Goal: Task Accomplishment & Management: Complete application form

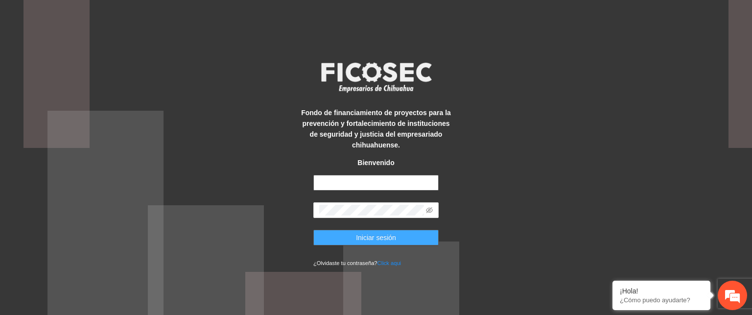
type input "**********"
click at [393, 238] on span "Iniciar sesión" at bounding box center [376, 237] width 40 height 11
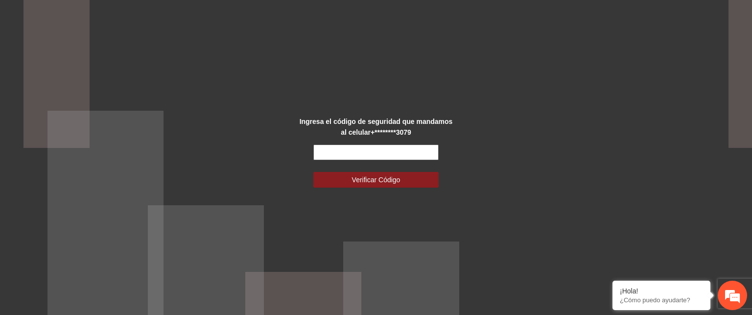
click at [404, 151] on input "text" at bounding box center [375, 152] width 125 height 16
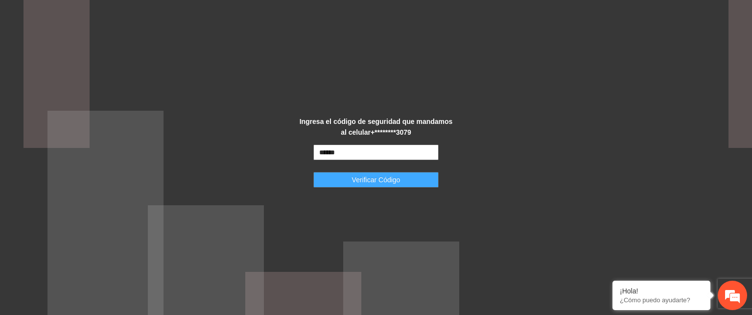
type input "******"
click at [399, 182] on span "Verificar Código" at bounding box center [376, 179] width 48 height 11
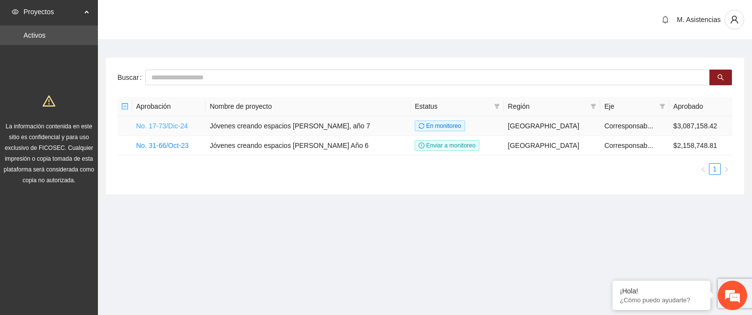
click at [184, 125] on link "No. 17-73/Dic-24" at bounding box center [162, 126] width 52 height 8
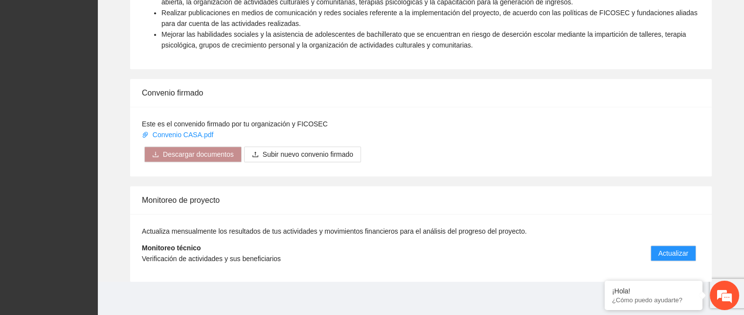
scroll to position [693, 0]
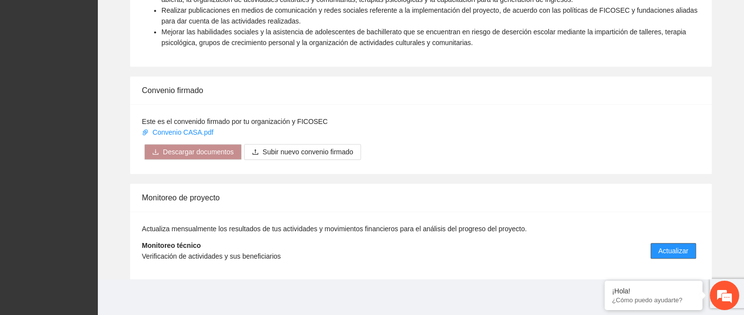
drag, startPoint x: 687, startPoint y: 252, endPoint x: 674, endPoint y: 260, distance: 15.8
click at [687, 252] on span "Actualizar" at bounding box center [674, 250] width 30 height 11
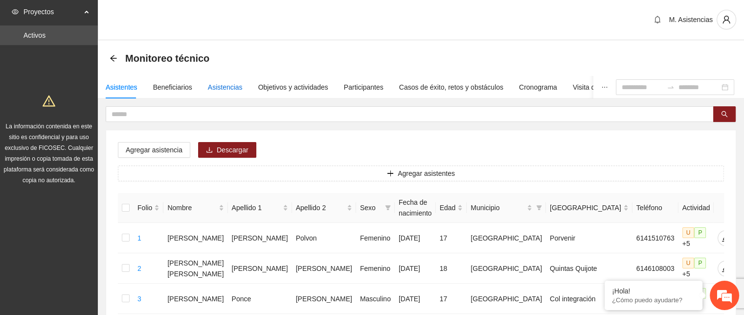
click at [225, 87] on div "Asistencias" at bounding box center [225, 87] width 35 height 11
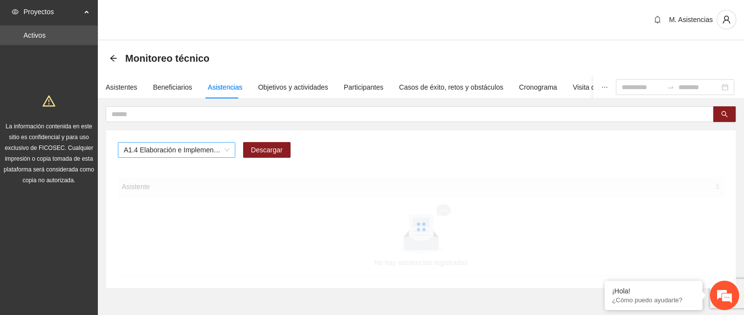
click at [226, 150] on span "A1.4 Elaboración e Implementación de Proyectos Juveniles" at bounding box center [177, 149] width 106 height 15
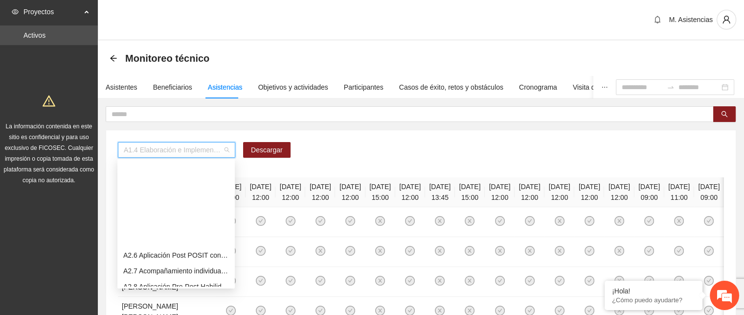
scroll to position [294, 0]
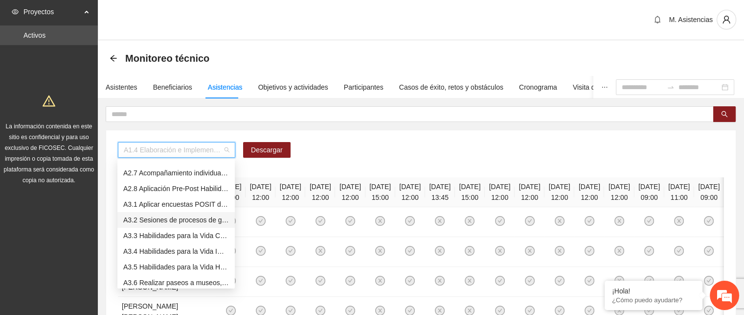
click at [164, 220] on div "A3.2 Sesiones de procesos de grupo para facilitar la educación abierta" at bounding box center [176, 219] width 106 height 11
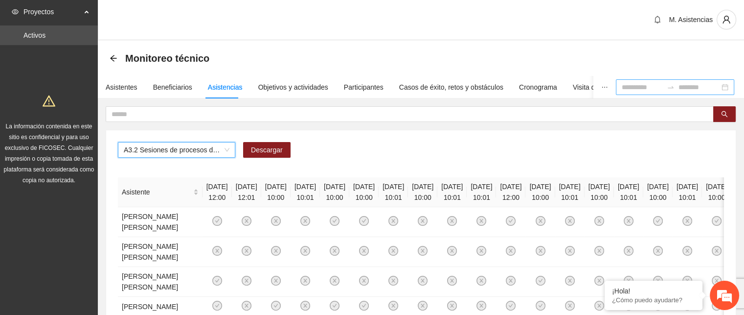
click at [631, 88] on input at bounding box center [642, 87] width 41 height 11
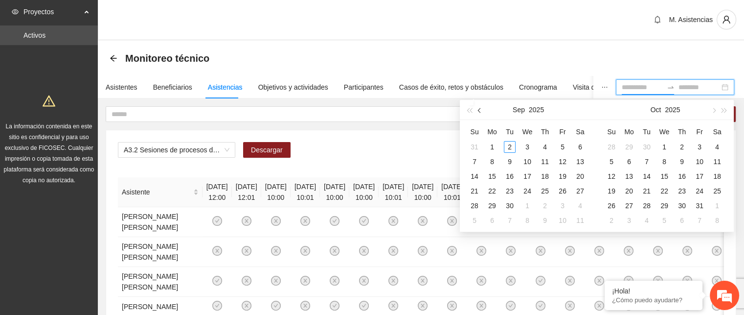
click at [481, 110] on span "button" at bounding box center [480, 110] width 5 height 5
type input "**********"
click at [529, 189] on div "20" at bounding box center [528, 191] width 12 height 12
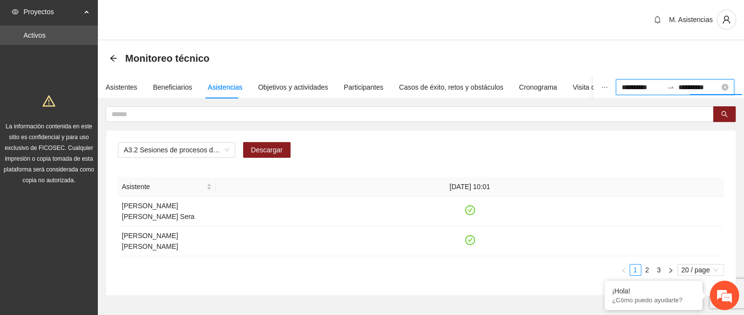
click at [679, 89] on input "**********" at bounding box center [699, 87] width 41 height 11
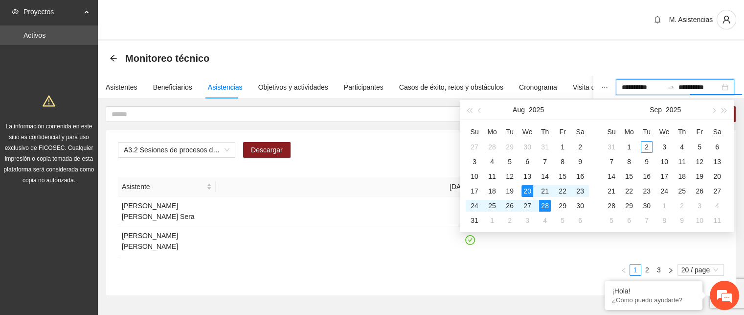
type input "**********"
click at [717, 69] on div "Monitoreo técnico" at bounding box center [421, 58] width 647 height 35
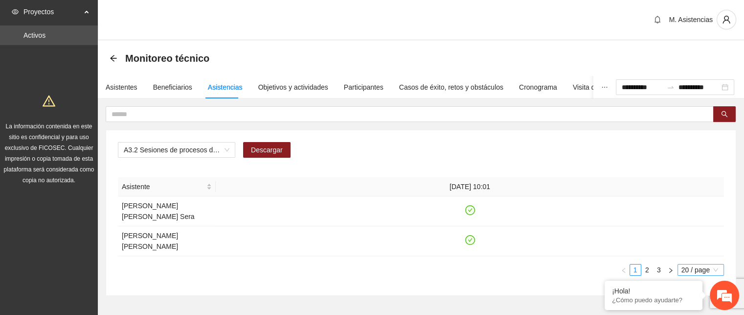
click at [713, 264] on span "20 / page" at bounding box center [701, 269] width 39 height 11
click at [706, 313] on div "50 / page" at bounding box center [701, 318] width 35 height 11
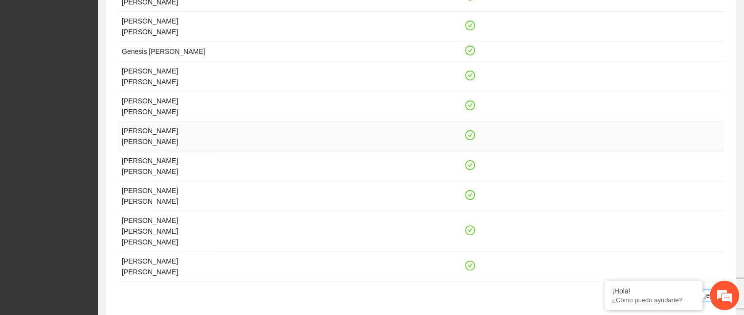
scroll to position [245, 0]
click at [717, 289] on span "50 / page" at bounding box center [701, 294] width 39 height 11
click at [659, 289] on link "2" at bounding box center [659, 294] width 11 height 11
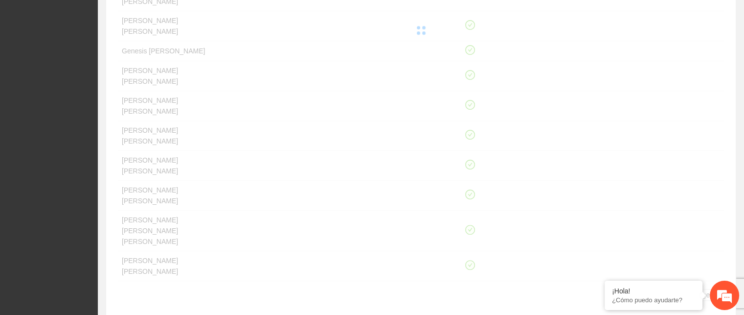
scroll to position [0, 0]
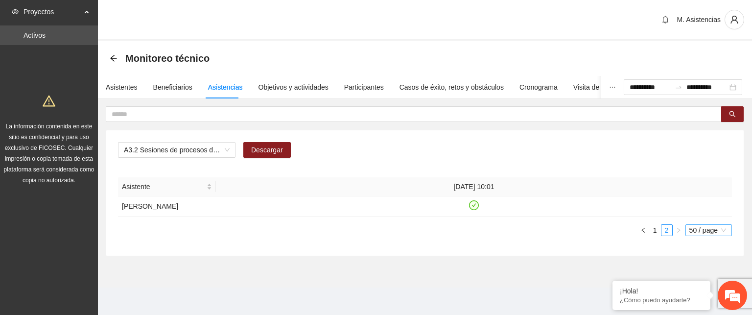
click at [726, 229] on span "50 / page" at bounding box center [708, 230] width 39 height 11
click at [710, 277] on div "50 / page" at bounding box center [708, 279] width 35 height 11
click at [653, 229] on link "1" at bounding box center [655, 230] width 11 height 11
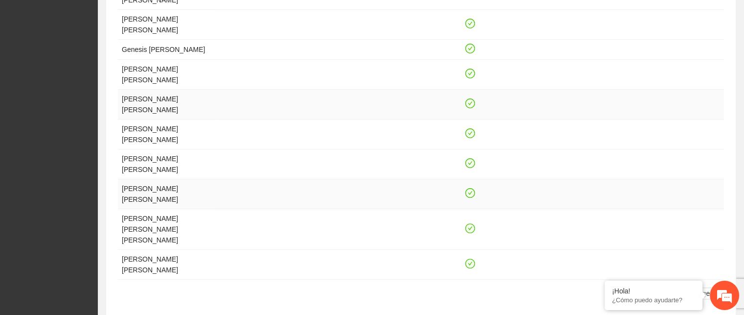
scroll to position [255, 0]
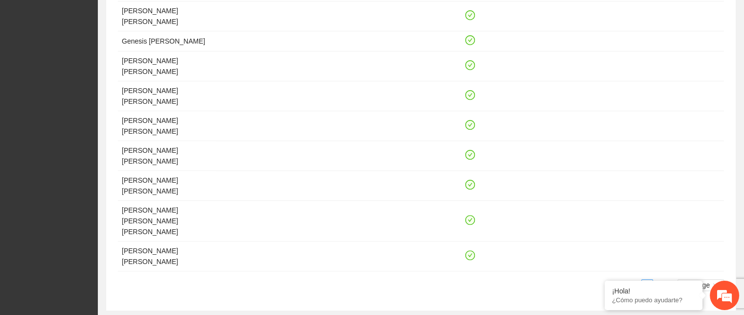
click at [660, 279] on link "2" at bounding box center [659, 284] width 11 height 11
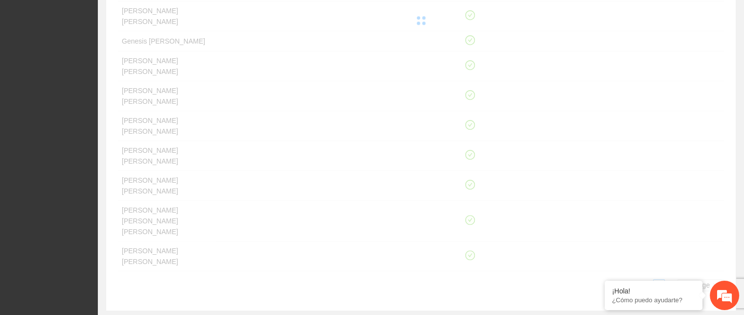
scroll to position [0, 0]
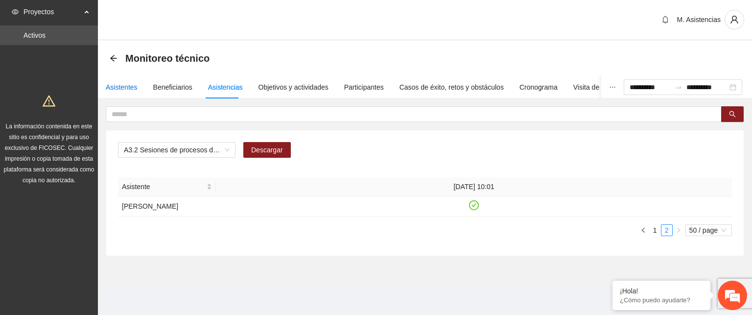
click at [126, 84] on div "Asistentes" at bounding box center [122, 87] width 32 height 11
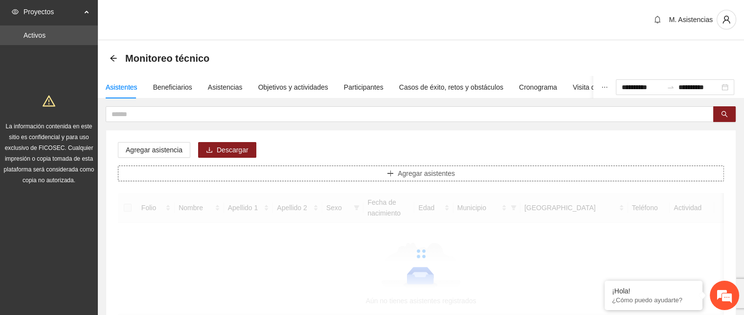
click at [152, 165] on button "Agregar asistentes" at bounding box center [421, 173] width 606 height 16
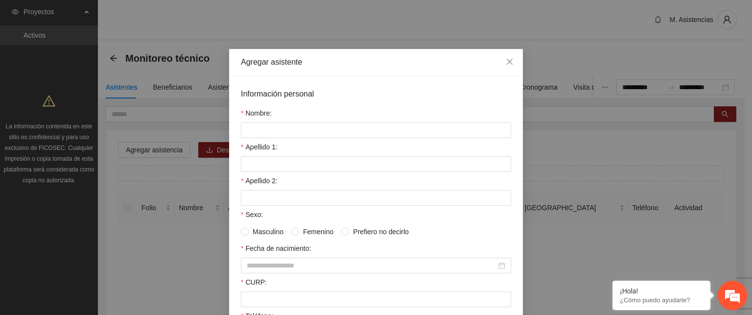
click at [519, 65] on div "Agregar asistente Información personal Nombre: Apellido 1: Apellido 2: Sexo: Ma…" at bounding box center [376, 157] width 752 height 315
click at [509, 63] on icon "close" at bounding box center [510, 62] width 8 height 8
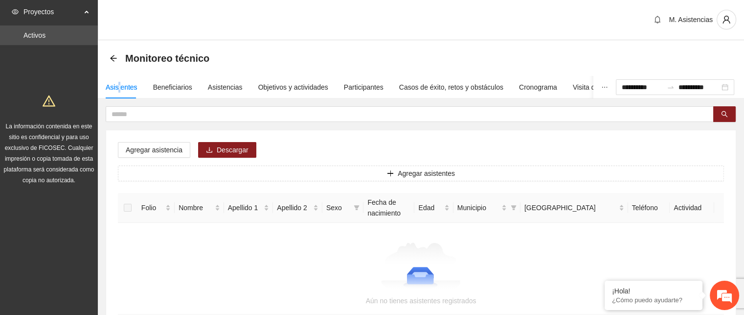
click at [119, 84] on div "Asistentes" at bounding box center [122, 87] width 32 height 11
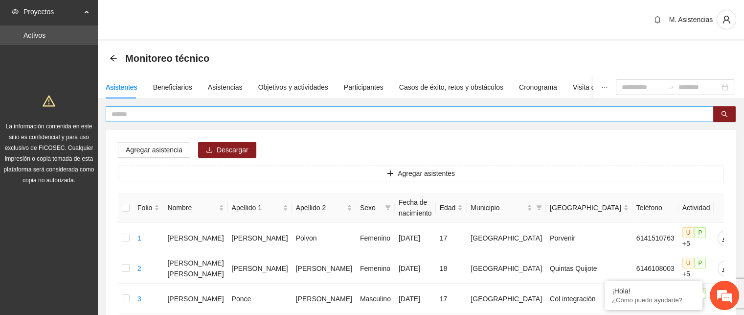
click at [170, 112] on input "text" at bounding box center [406, 114] width 589 height 11
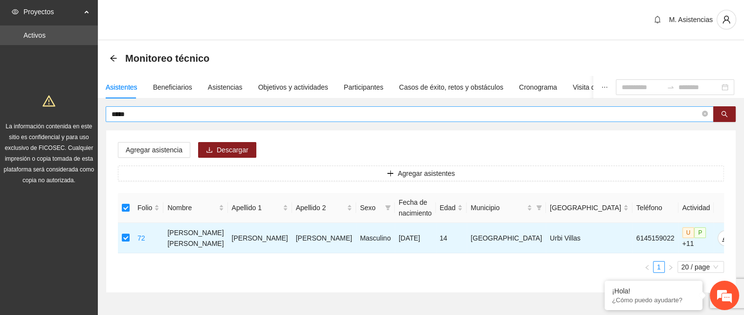
click at [151, 115] on input "*****" at bounding box center [406, 114] width 589 height 11
type input "*"
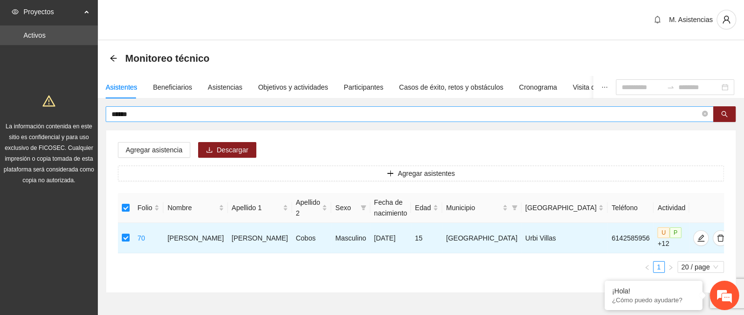
click at [157, 116] on input "******" at bounding box center [406, 114] width 589 height 11
type input "*"
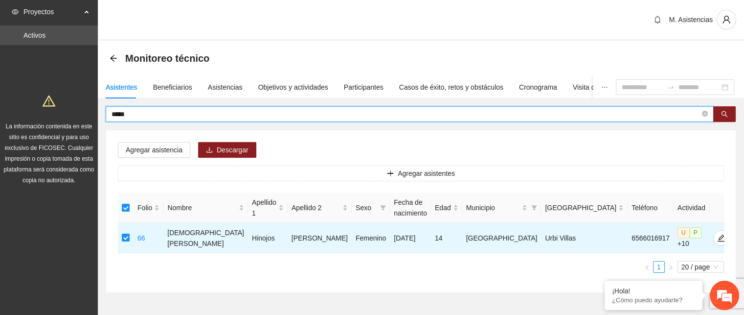
click at [147, 116] on input "*****" at bounding box center [406, 114] width 589 height 11
type input "*"
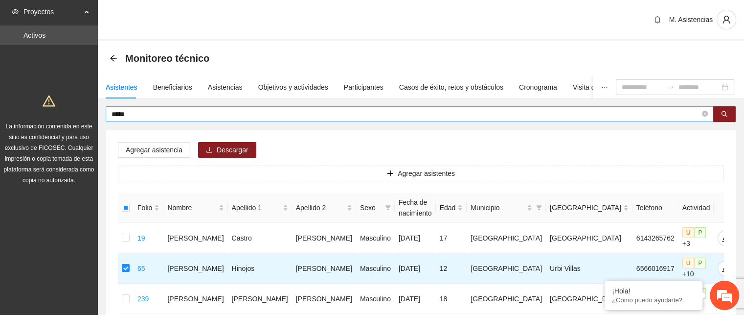
click at [159, 115] on input "*****" at bounding box center [406, 114] width 589 height 11
type input "*"
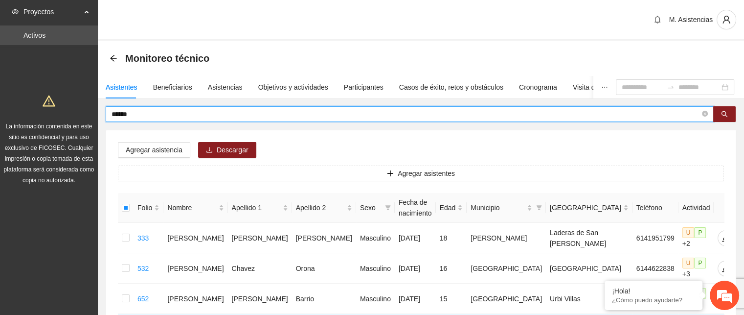
drag, startPoint x: 168, startPoint y: 119, endPoint x: 169, endPoint y: 114, distance: 5.5
click at [169, 119] on input "******" at bounding box center [406, 114] width 589 height 11
type input "*"
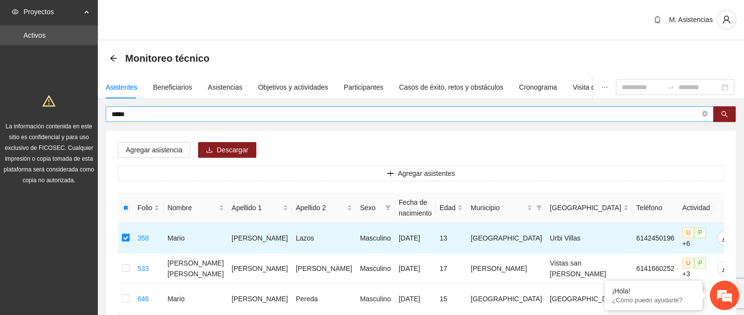
click at [176, 116] on input "*****" at bounding box center [406, 114] width 589 height 11
type input "*"
type input "*******"
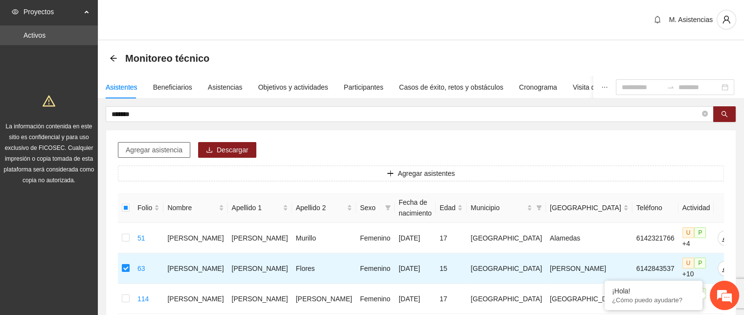
click at [161, 147] on span "Agregar asistencia" at bounding box center [154, 149] width 57 height 11
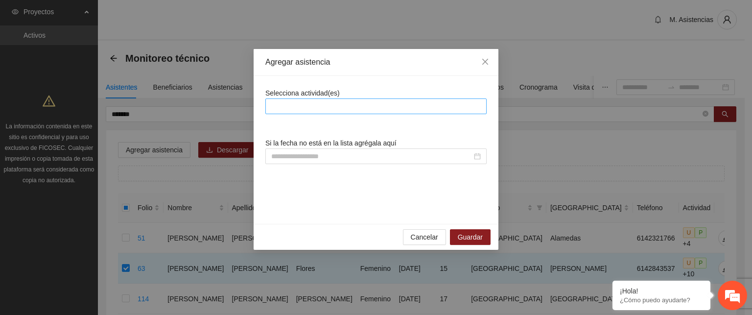
click at [356, 105] on div at bounding box center [376, 106] width 216 height 12
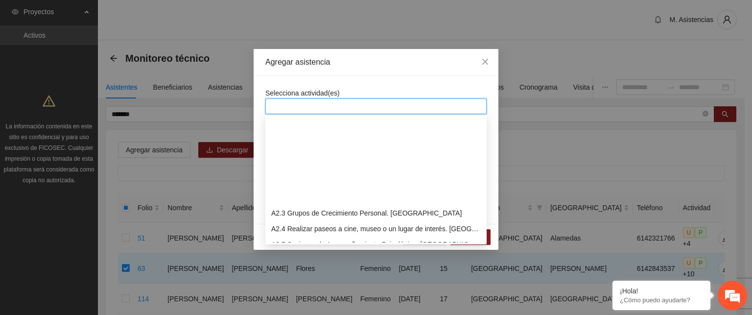
scroll to position [245, 0]
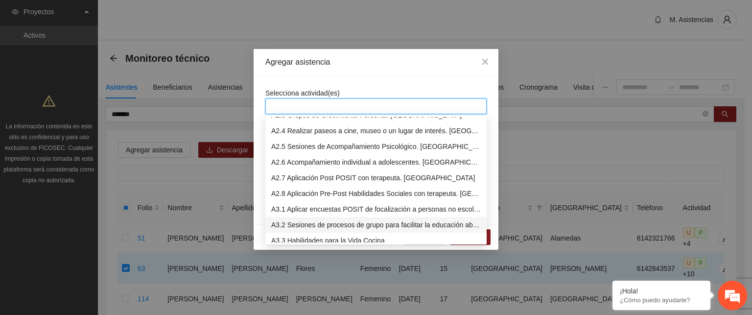
click at [317, 227] on div "A3.2 Sesiones de procesos de grupo para facilitar la educación abierta" at bounding box center [375, 224] width 209 height 11
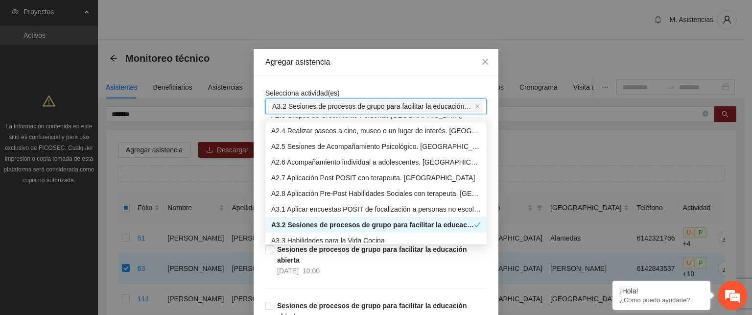
click at [372, 88] on div "Selecciona actividad(es) A3.2 Sesiones de procesos de grupo para facilitar la e…" at bounding box center [375, 101] width 221 height 26
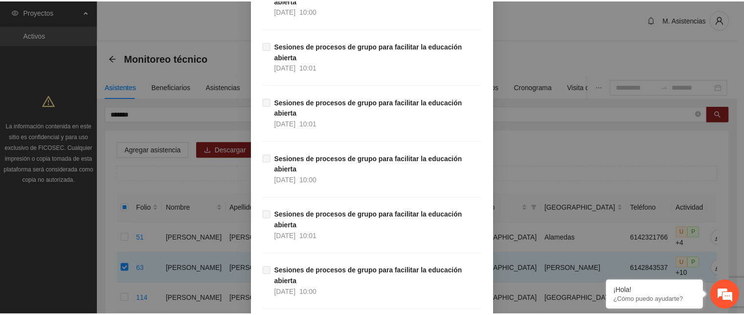
scroll to position [5962, 0]
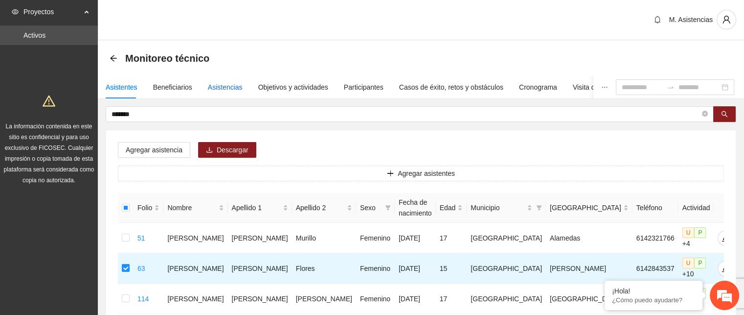
click at [231, 88] on div "Asistencias" at bounding box center [225, 87] width 35 height 11
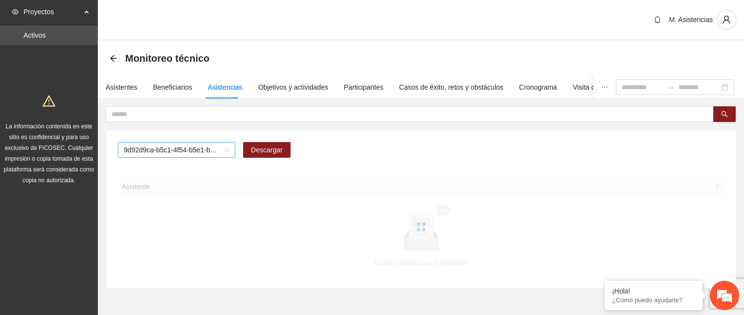
click at [229, 147] on span "9d92d9ca-b5c1-4f54-b5e1-be4b1dfebdb3" at bounding box center [177, 149] width 106 height 15
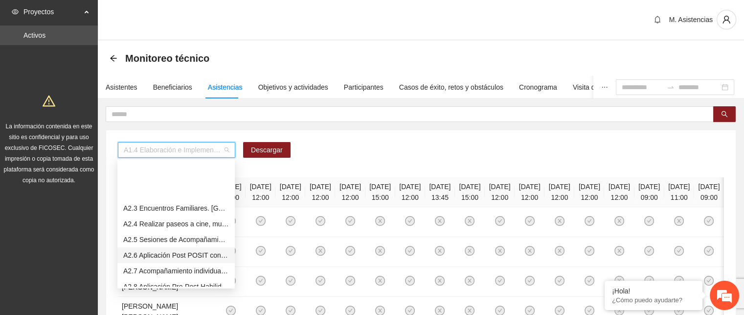
scroll to position [294, 0]
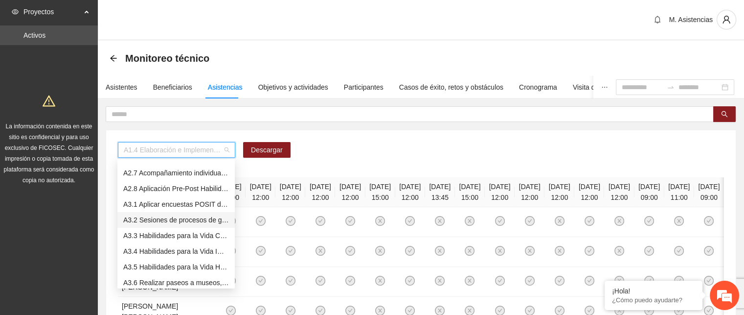
click at [171, 219] on div "A3.2 Sesiones de procesos de grupo para facilitar la educación abierta" at bounding box center [176, 219] width 106 height 11
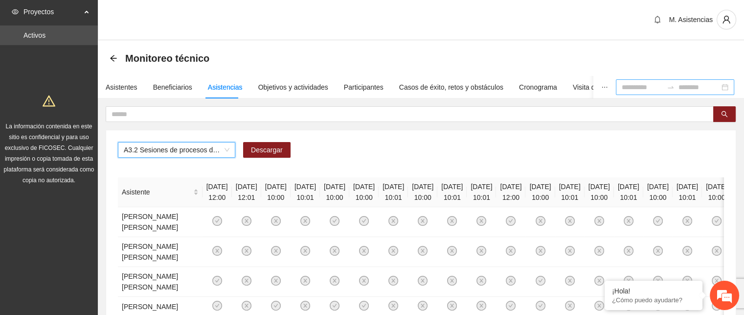
click at [635, 88] on input at bounding box center [642, 87] width 41 height 11
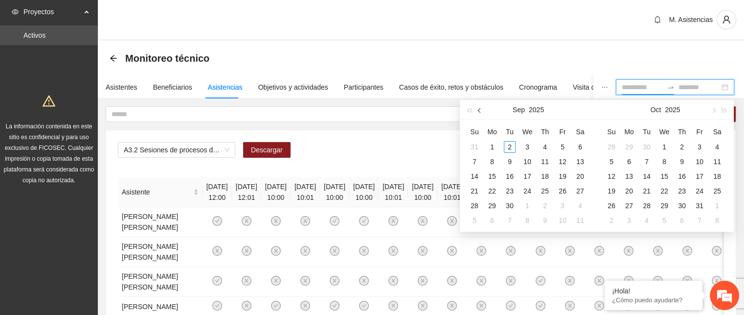
click at [482, 109] on span "button" at bounding box center [480, 110] width 5 height 5
click at [517, 109] on button "Aug" at bounding box center [519, 110] width 12 height 20
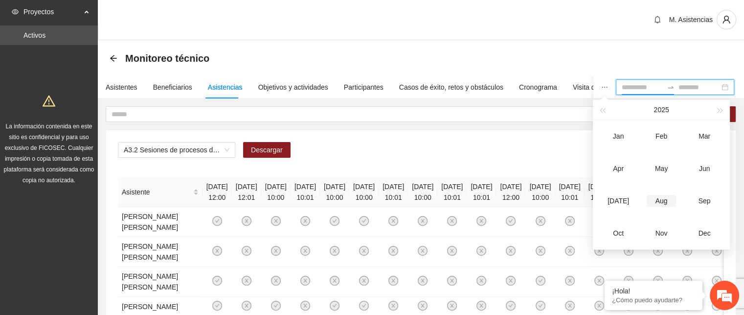
click at [664, 197] on div "Aug" at bounding box center [661, 201] width 29 height 12
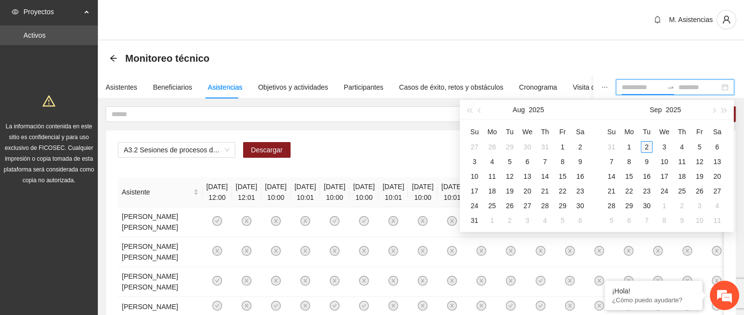
type input "**********"
click at [562, 142] on div "1" at bounding box center [563, 147] width 12 height 12
type input "**********"
click at [475, 218] on div "31" at bounding box center [475, 220] width 12 height 12
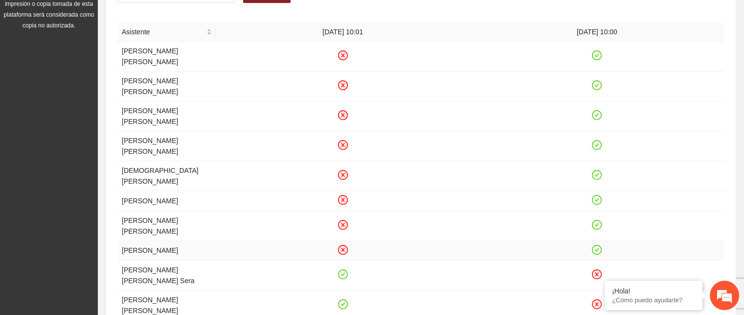
scroll to position [204, 0]
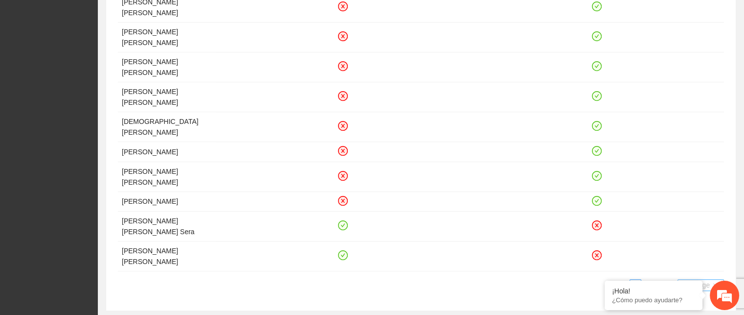
click at [704, 279] on span "20 / page" at bounding box center [701, 284] width 39 height 11
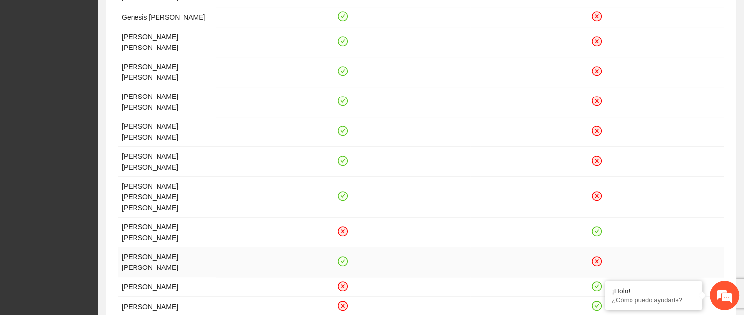
scroll to position [509, 0]
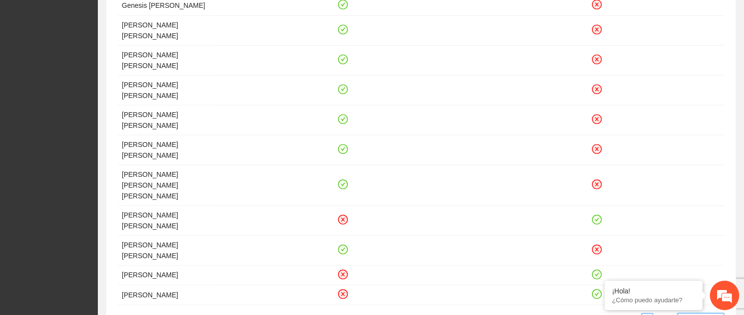
click at [659, 313] on link "2" at bounding box center [659, 318] width 11 height 11
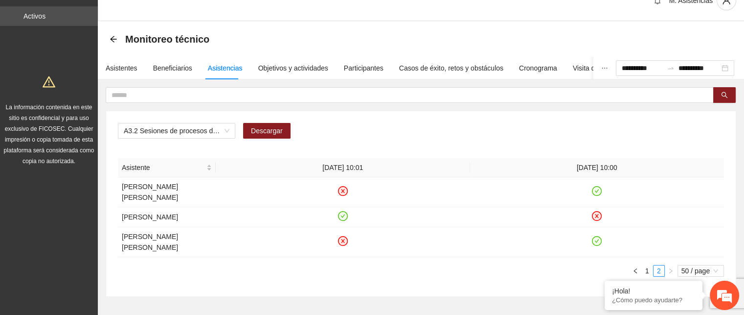
scroll to position [0, 0]
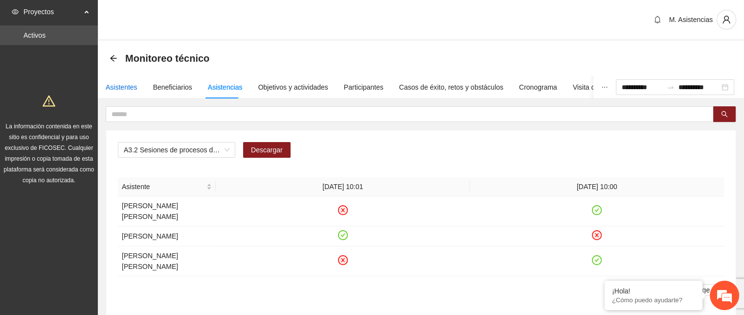
click at [120, 88] on div "Asistentes" at bounding box center [122, 87] width 32 height 11
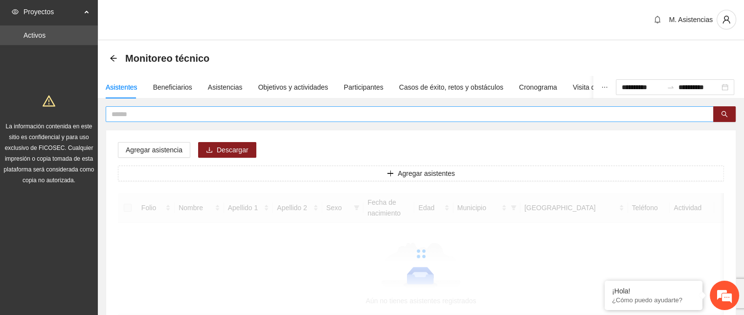
click at [166, 117] on input "text" at bounding box center [406, 114] width 589 height 11
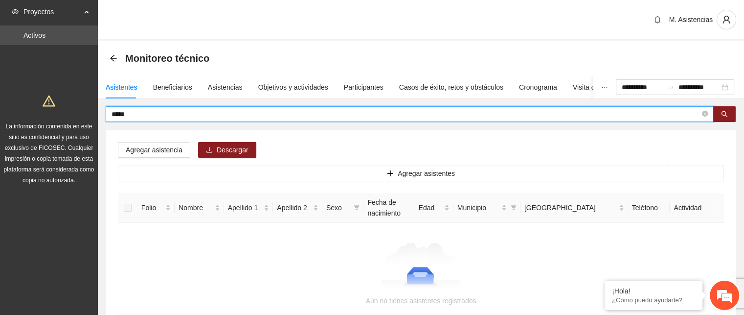
click at [138, 114] on input "*****" at bounding box center [406, 114] width 589 height 11
type input "*"
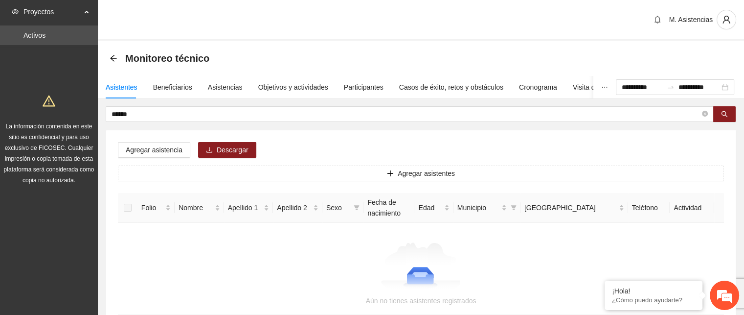
click at [125, 86] on div "Asistentes" at bounding box center [122, 87] width 32 height 11
click at [125, 85] on div "Asistentes" at bounding box center [122, 87] width 32 height 11
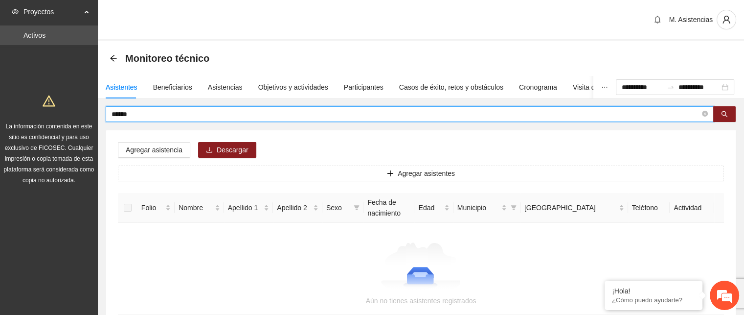
click at [142, 112] on input "******" at bounding box center [406, 114] width 589 height 11
type input "*"
click at [118, 86] on div "Asistentes" at bounding box center [122, 87] width 32 height 11
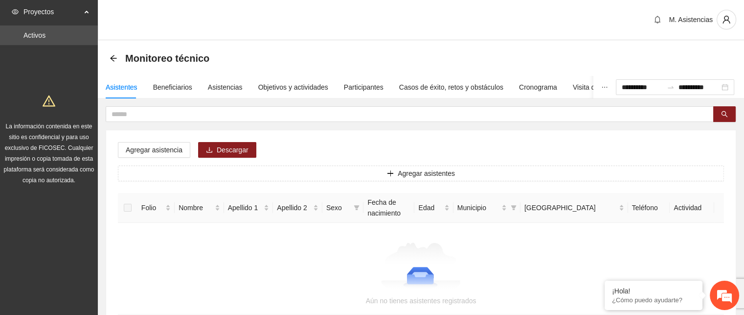
click at [119, 86] on div "Asistentes" at bounding box center [122, 87] width 32 height 11
click at [135, 113] on input "text" at bounding box center [406, 114] width 589 height 11
click at [137, 85] on div "Asistencias" at bounding box center [141, 87] width 35 height 11
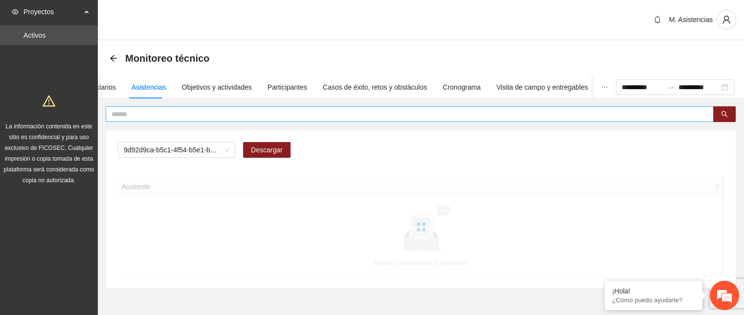
click at [132, 112] on input "text" at bounding box center [406, 114] width 589 height 11
click at [106, 86] on div "Beneficiarios" at bounding box center [96, 87] width 39 height 11
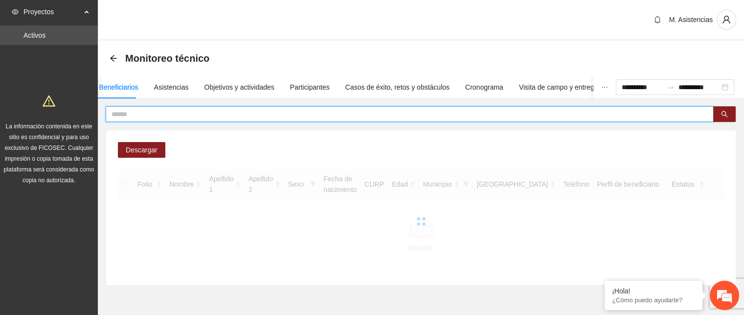
click at [126, 112] on input "text" at bounding box center [406, 114] width 589 height 11
type input "*****"
click at [128, 110] on input "*****" at bounding box center [406, 114] width 589 height 11
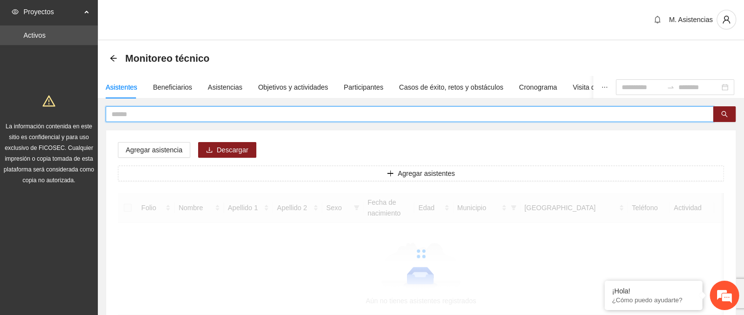
click at [148, 109] on input "text" at bounding box center [406, 114] width 589 height 11
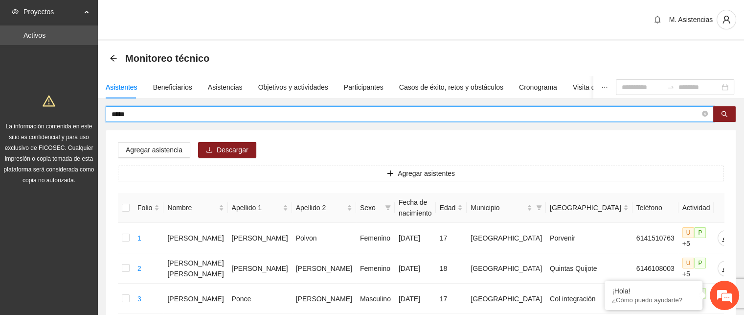
type input "*****"
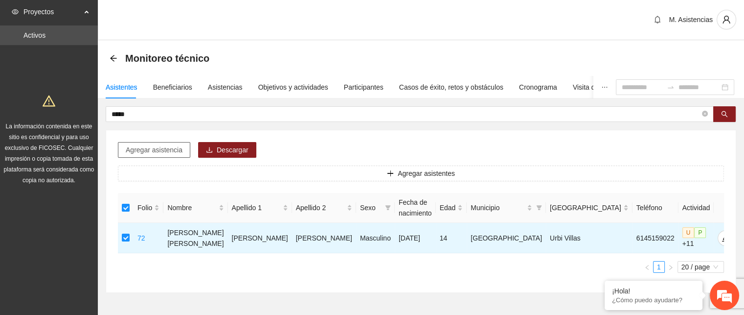
click at [163, 148] on span "Agregar asistencia" at bounding box center [154, 149] width 57 height 11
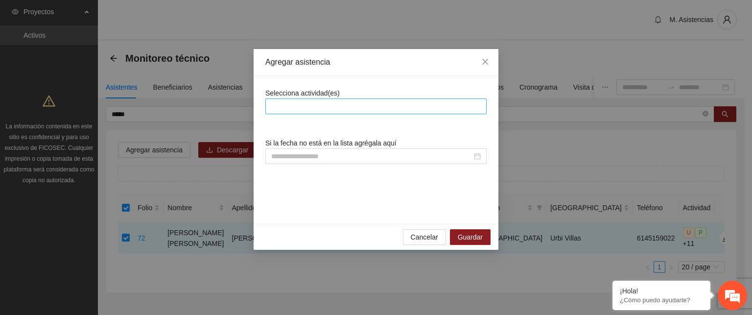
click at [288, 110] on div at bounding box center [376, 106] width 216 height 12
click at [281, 103] on div at bounding box center [376, 106] width 216 height 12
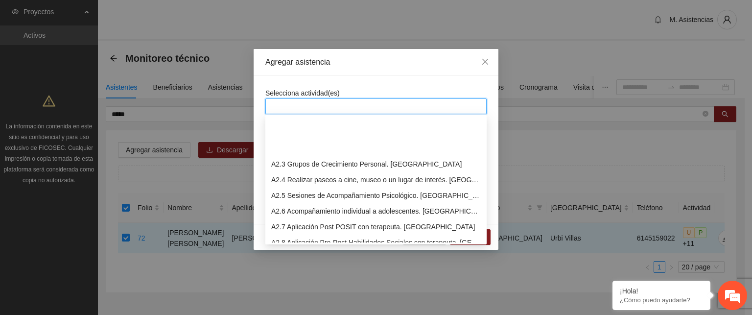
scroll to position [294, 0]
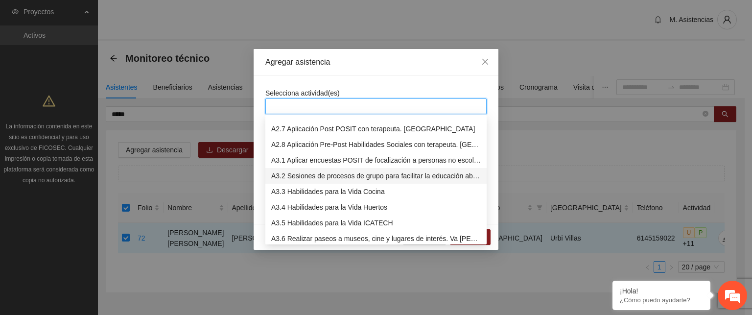
click at [308, 174] on div "A3.2 Sesiones de procesos de grupo para facilitar la educación abierta" at bounding box center [375, 175] width 209 height 11
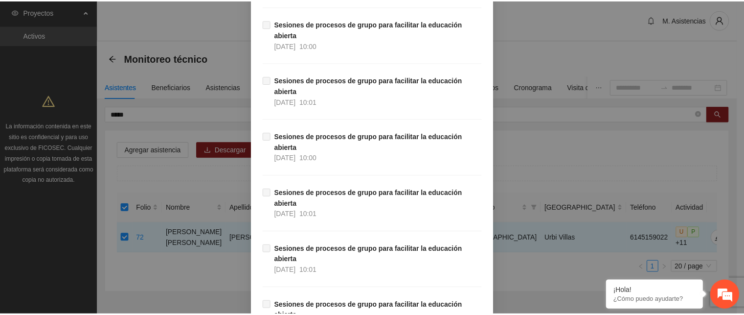
scroll to position [5941, 0]
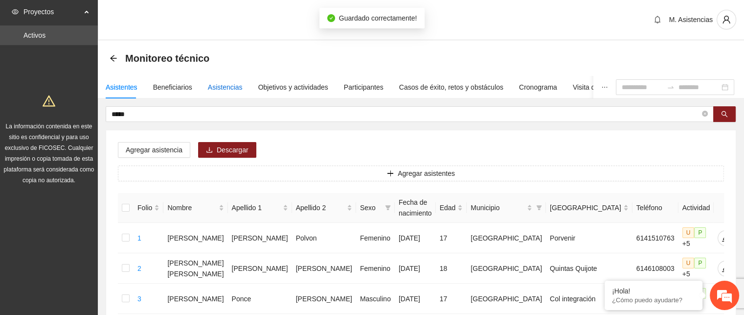
click at [226, 86] on div "Asistencias" at bounding box center [225, 87] width 35 height 11
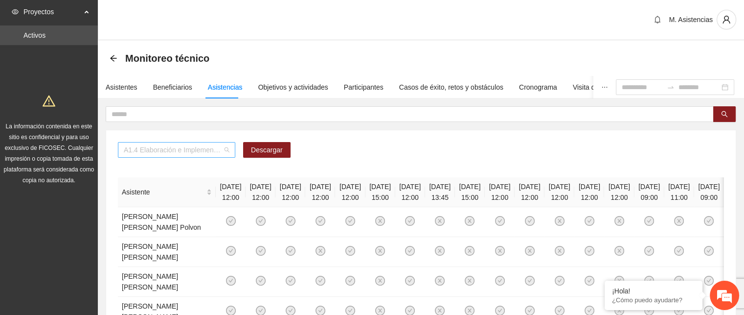
click at [226, 148] on span "A1.4 Elaboración e Implementación de Proyectos Juveniles" at bounding box center [177, 149] width 106 height 15
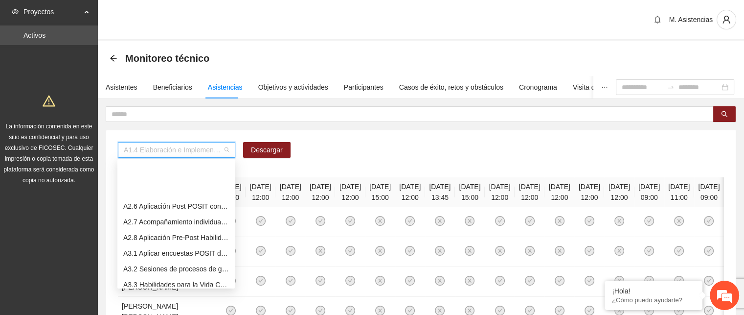
scroll to position [294, 0]
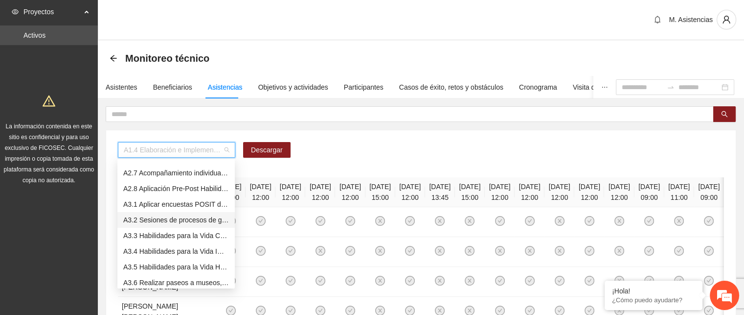
click at [171, 219] on div "A3.2 Sesiones de procesos de grupo para facilitar la educación abierta" at bounding box center [176, 219] width 106 height 11
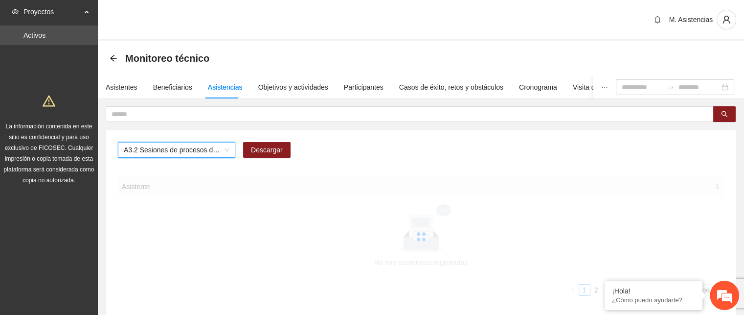
click at [216, 87] on div "Asistencias" at bounding box center [225, 87] width 35 height 11
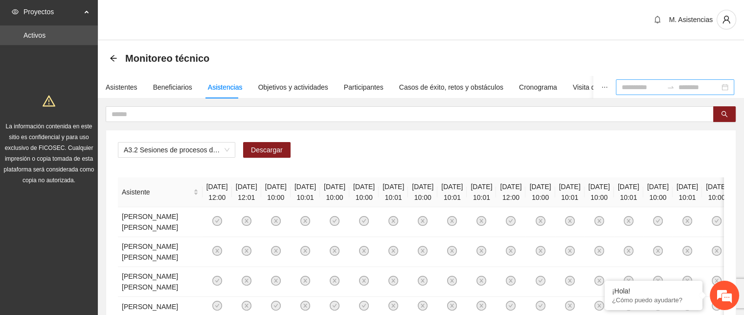
click at [622, 89] on input at bounding box center [642, 87] width 41 height 11
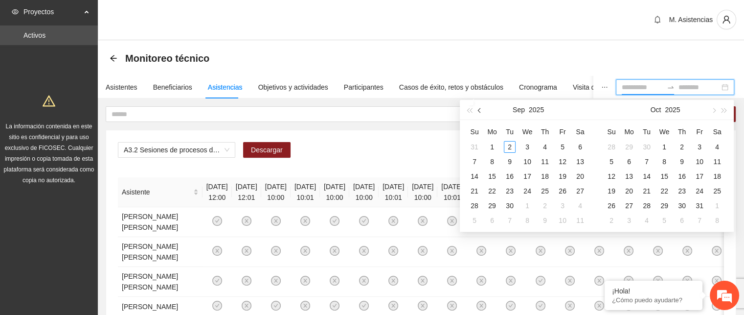
click at [480, 108] on span "button" at bounding box center [480, 110] width 5 height 5
type input "**********"
click at [561, 148] on div "1" at bounding box center [563, 147] width 12 height 12
type input "**********"
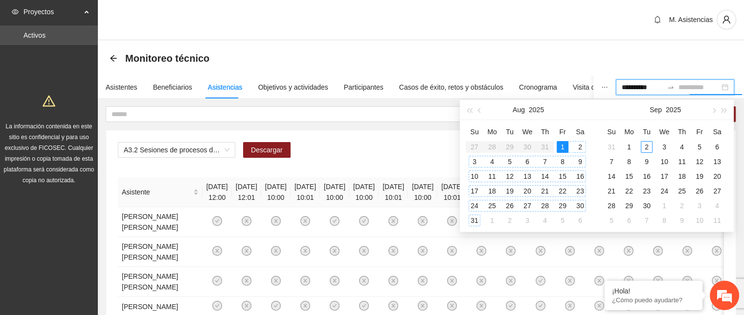
type input "**********"
click at [477, 219] on div "31" at bounding box center [475, 220] width 12 height 12
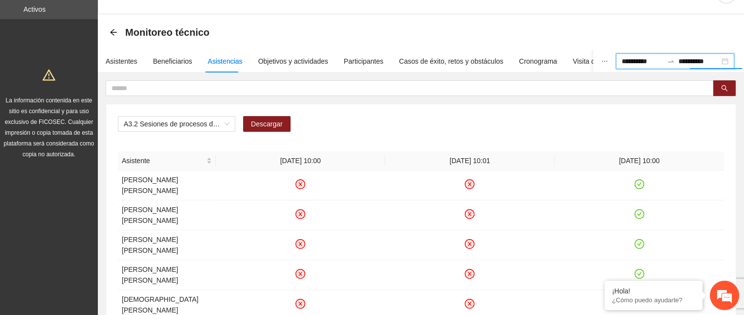
scroll to position [49, 0]
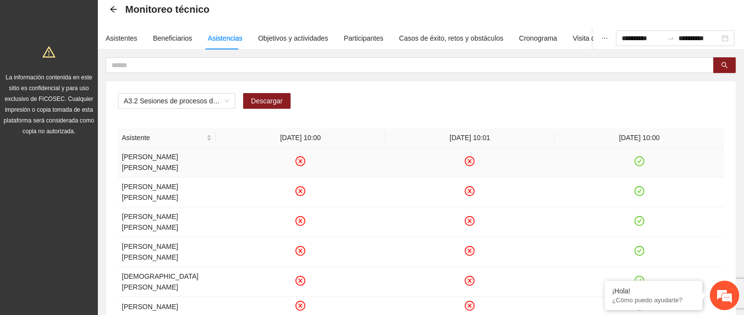
click at [300, 157] on icon "close-circle" at bounding box center [301, 161] width 8 height 8
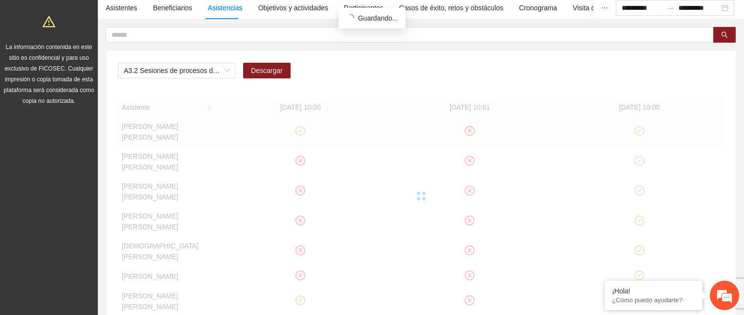
scroll to position [98, 0]
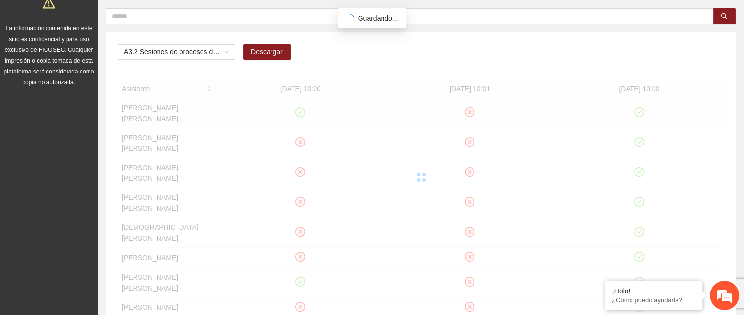
click at [301, 125] on div at bounding box center [421, 177] width 606 height 196
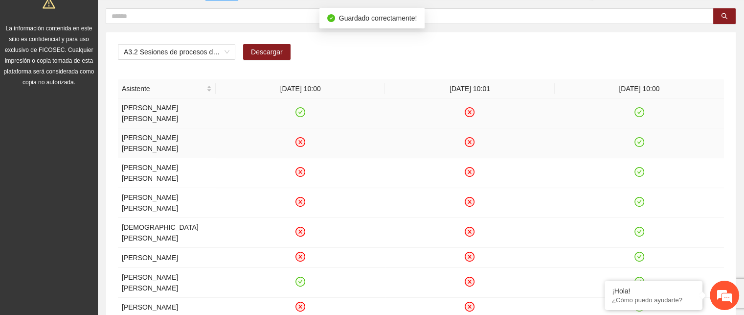
click at [302, 138] on icon "close-circle" at bounding box center [301, 142] width 8 height 8
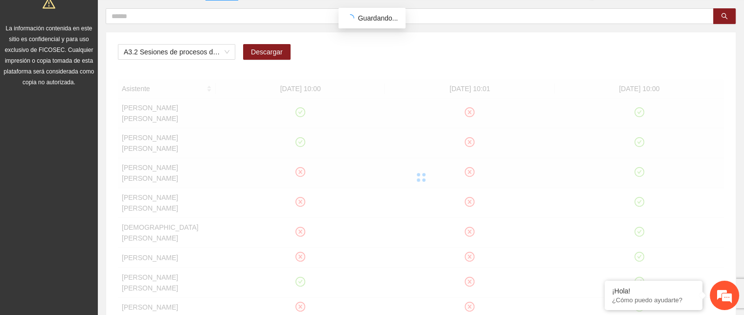
click at [303, 149] on div at bounding box center [421, 177] width 606 height 196
click at [302, 150] on div at bounding box center [421, 177] width 606 height 196
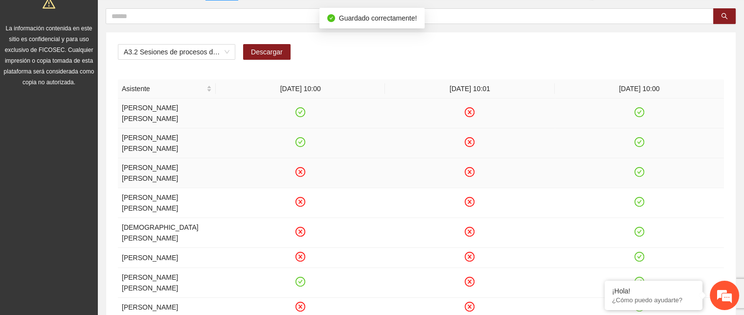
click at [301, 170] on icon "close-circle" at bounding box center [301, 172] width 4 height 4
click at [300, 198] on icon "close-circle" at bounding box center [301, 202] width 8 height 8
click at [302, 228] on icon "close-circle" at bounding box center [301, 232] width 8 height 8
click at [300, 255] on icon "close-circle" at bounding box center [301, 257] width 4 height 4
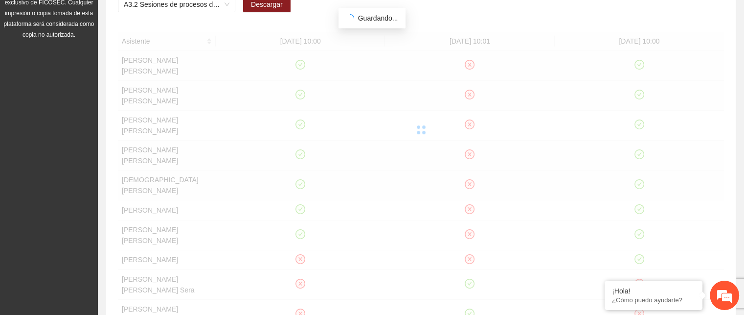
scroll to position [147, 0]
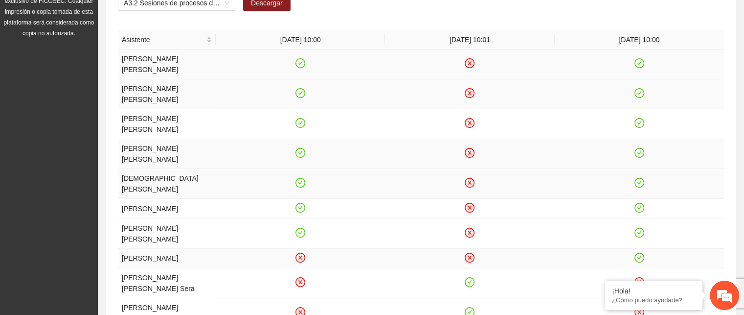
click at [302, 253] on icon "close-circle" at bounding box center [301, 257] width 8 height 8
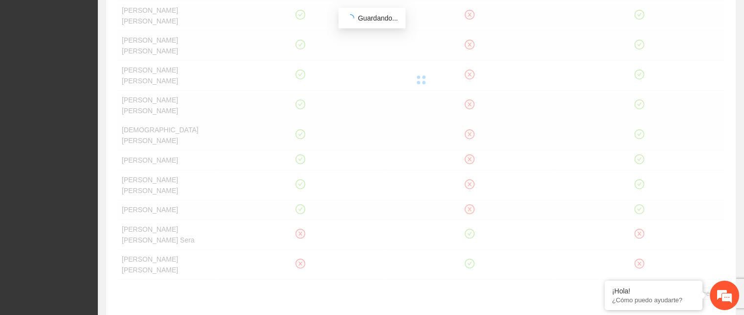
scroll to position [196, 0]
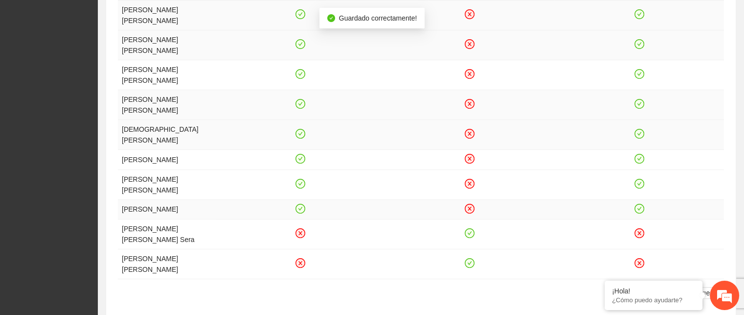
click at [649, 287] on link "2" at bounding box center [647, 292] width 11 height 11
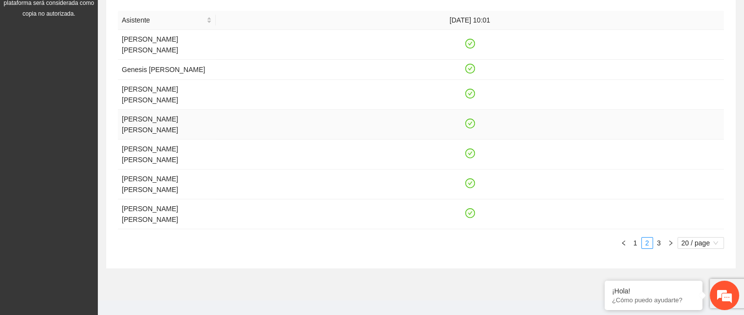
scroll to position [166, 0]
click at [658, 237] on link "3" at bounding box center [659, 242] width 11 height 11
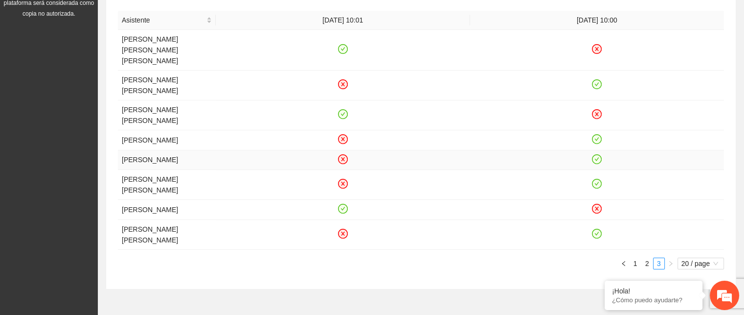
scroll to position [165, 0]
click at [341, 82] on icon "close-circle" at bounding box center [343, 86] width 8 height 8
click at [339, 137] on icon "close-circle" at bounding box center [343, 141] width 8 height 8
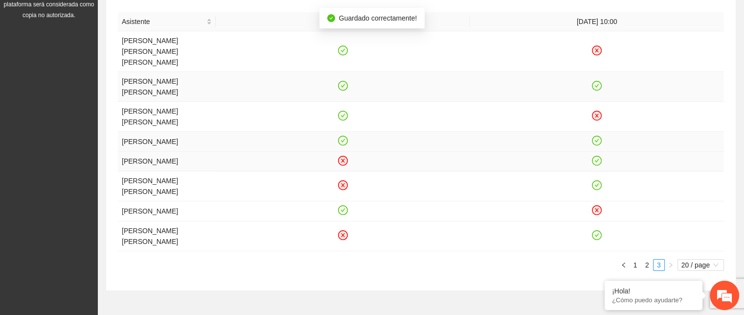
click at [342, 159] on icon "close-circle" at bounding box center [343, 161] width 4 height 4
click at [345, 181] on icon "close-circle" at bounding box center [343, 185] width 8 height 8
click at [344, 231] on icon "close-circle" at bounding box center [343, 235] width 8 height 8
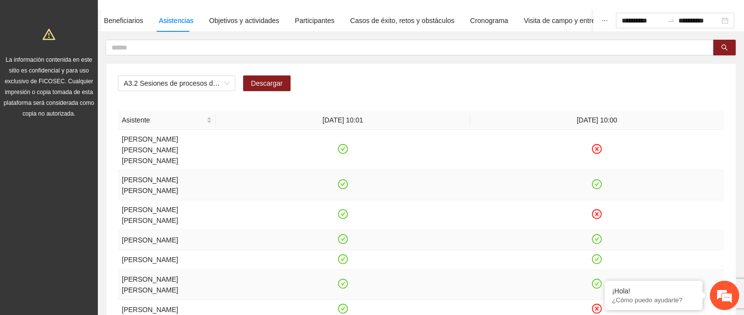
scroll to position [67, 0]
click at [127, 17] on div "Beneficiarios" at bounding box center [123, 20] width 39 height 11
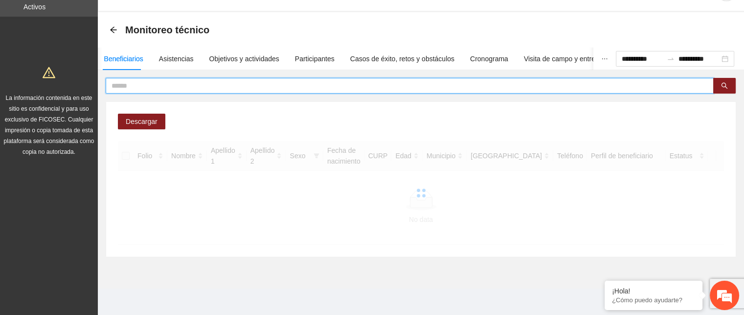
click at [131, 85] on input "text" at bounding box center [406, 85] width 589 height 11
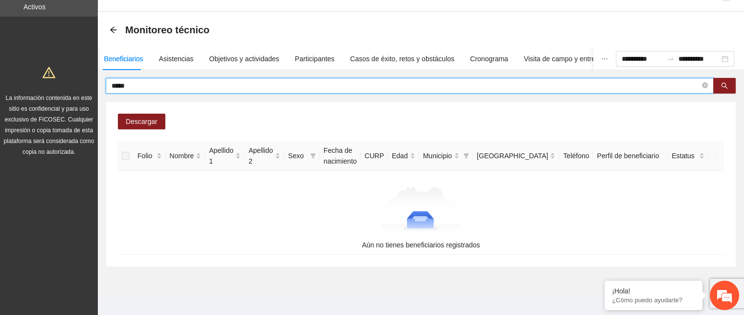
click at [145, 91] on span "*****" at bounding box center [410, 86] width 608 height 16
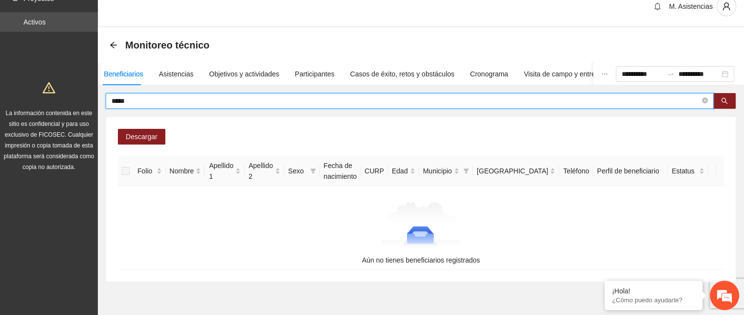
scroll to position [0, 0]
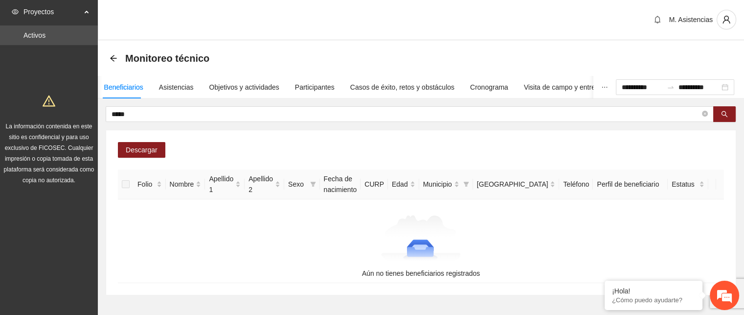
click at [129, 86] on div "Beneficiarios" at bounding box center [123, 87] width 39 height 11
click at [137, 111] on input "*****" at bounding box center [406, 114] width 589 height 11
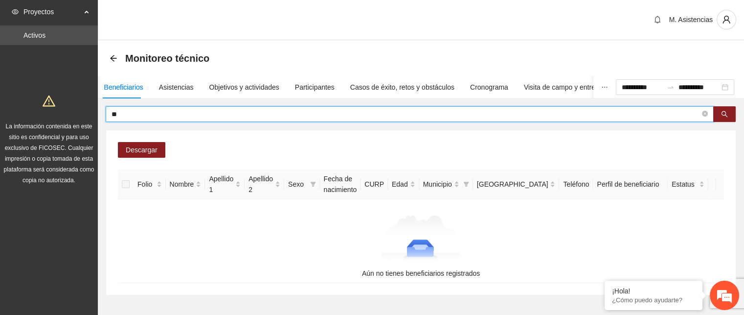
type input "*"
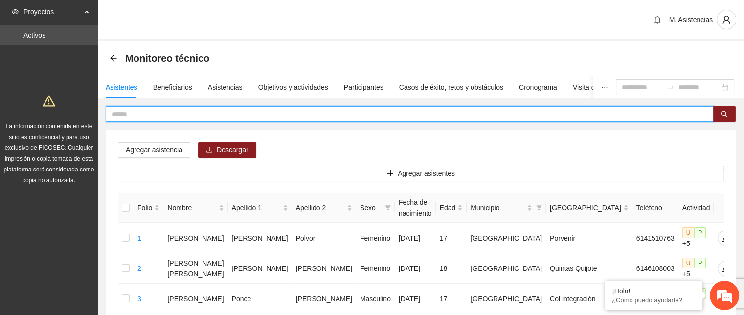
click at [165, 115] on input "text" at bounding box center [406, 114] width 589 height 11
type input "*****"
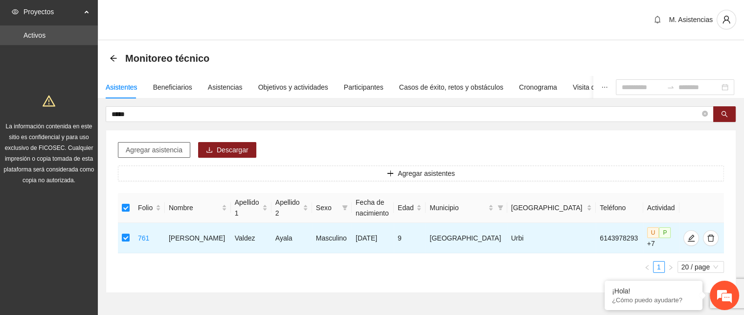
click at [178, 150] on span "Agregar asistencia" at bounding box center [154, 149] width 57 height 11
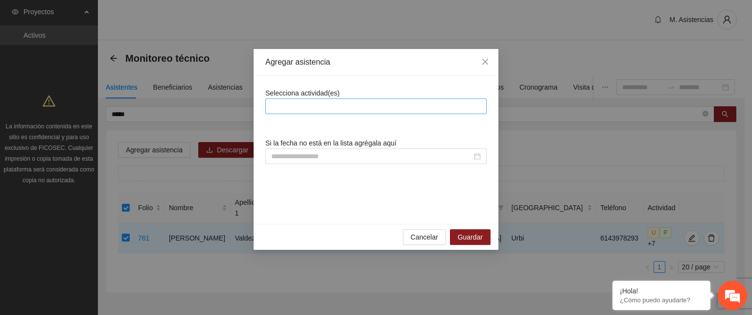
click at [352, 107] on div at bounding box center [376, 106] width 216 height 12
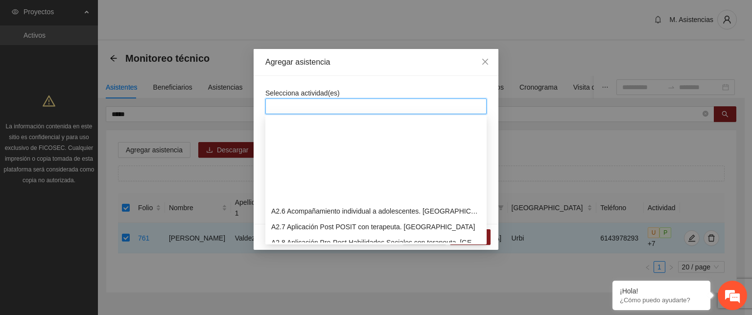
scroll to position [294, 0]
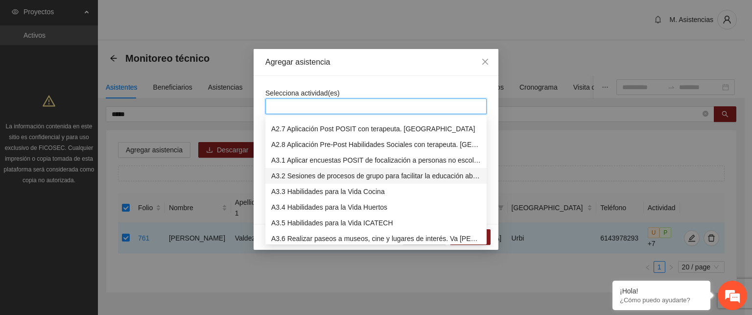
click at [325, 176] on div "A3.2 Sesiones de procesos de grupo para facilitar la educación abierta" at bounding box center [375, 175] width 209 height 11
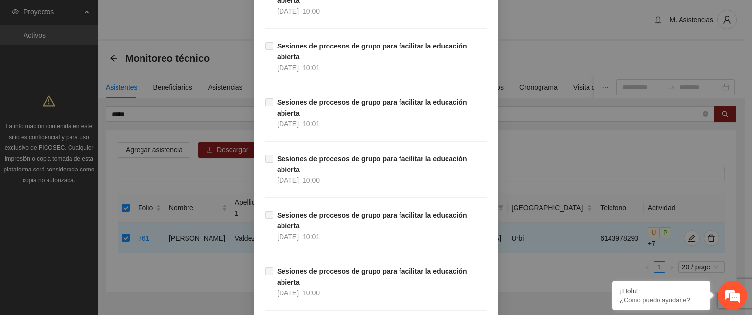
scroll to position [5962, 0]
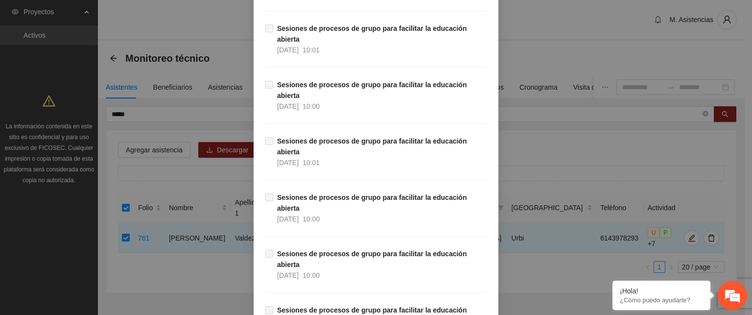
click at [215, 254] on div "Agregar asistencia Selecciona actividad(es) A3.2 Sesiones de procesos de grupo …" at bounding box center [376, 157] width 752 height 315
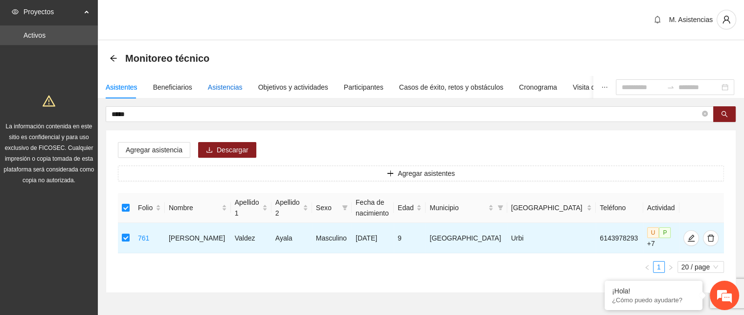
click at [229, 85] on div "Asistencias" at bounding box center [225, 87] width 35 height 11
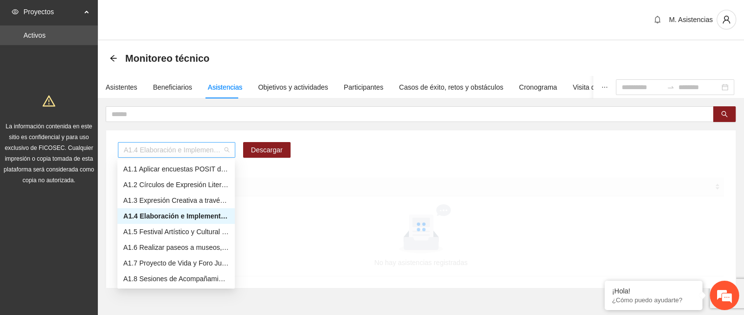
click at [230, 151] on div "A1.4 Elaboración e Implementación de Proyectos Juveniles" at bounding box center [176, 150] width 117 height 16
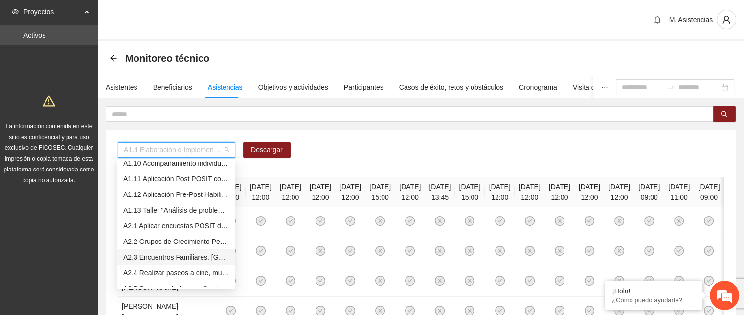
scroll to position [245, 0]
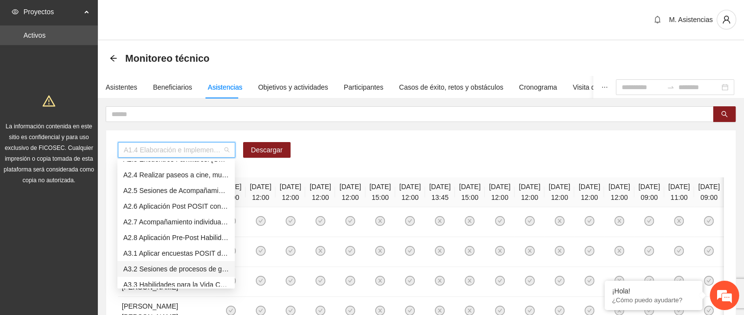
click at [178, 265] on div "A3.2 Sesiones de procesos de grupo para facilitar la educación abierta" at bounding box center [176, 268] width 106 height 11
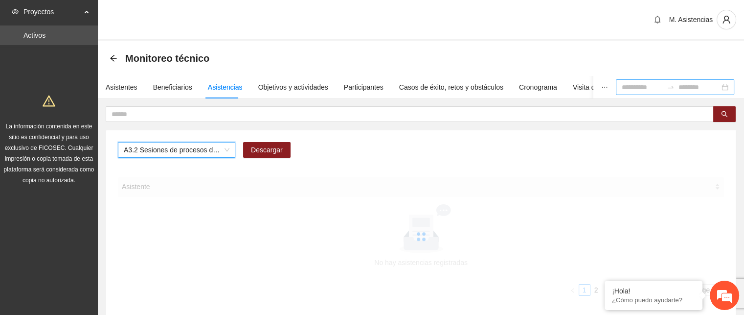
click at [624, 88] on input at bounding box center [642, 87] width 41 height 11
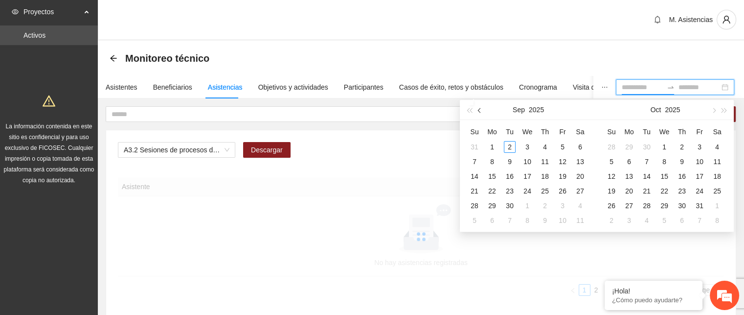
click at [480, 108] on span "button" at bounding box center [480, 110] width 5 height 5
type input "**********"
click at [564, 146] on div "1" at bounding box center [563, 147] width 12 height 12
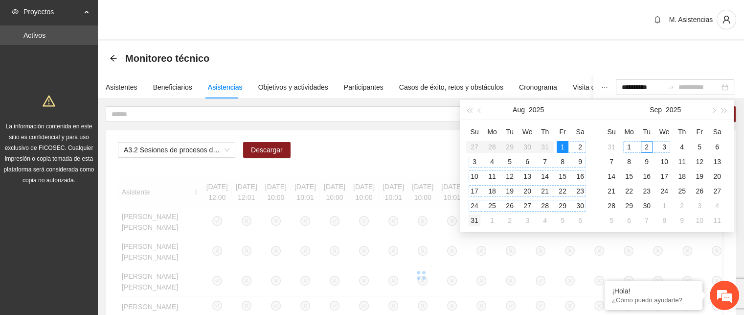
type input "**********"
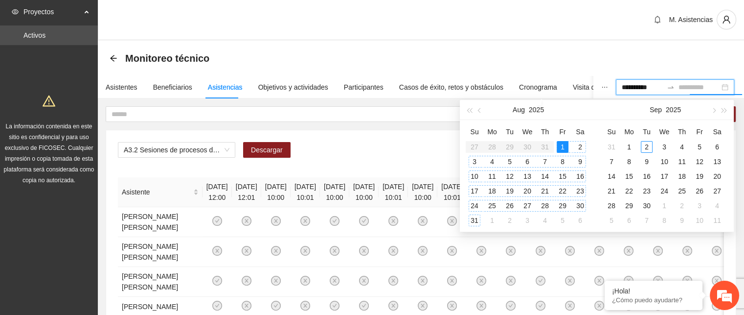
click at [477, 217] on div "31" at bounding box center [475, 220] width 12 height 12
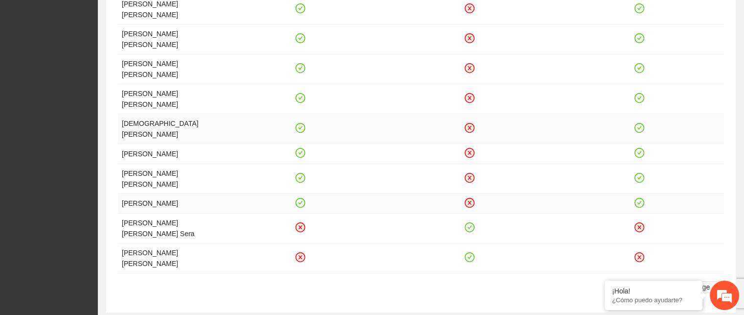
scroll to position [204, 0]
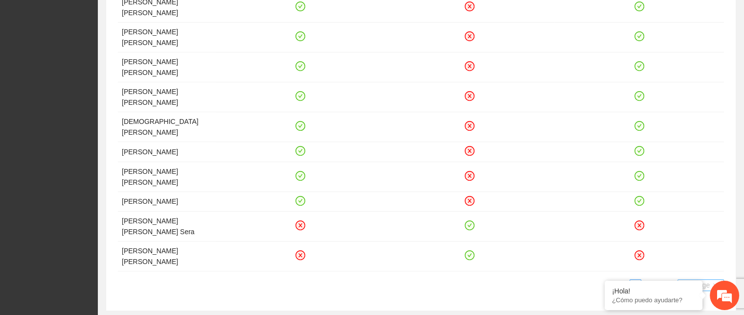
click at [711, 279] on span "20 / page" at bounding box center [701, 284] width 39 height 11
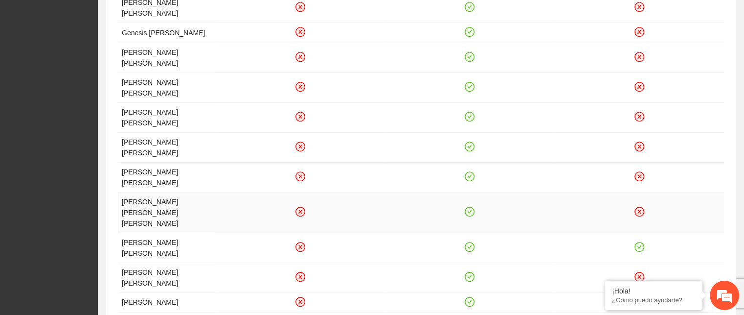
scroll to position [497, 0]
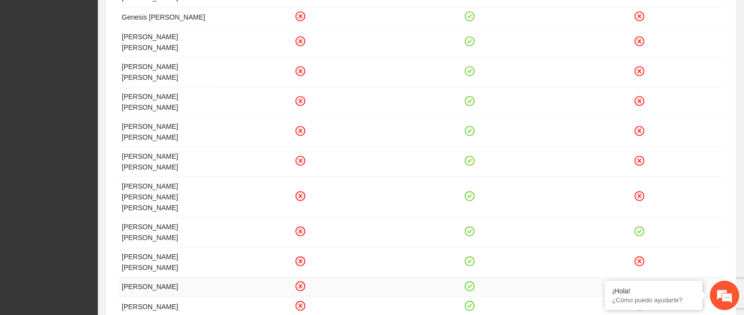
click at [302, 281] on icon "close-circle" at bounding box center [301, 285] width 8 height 8
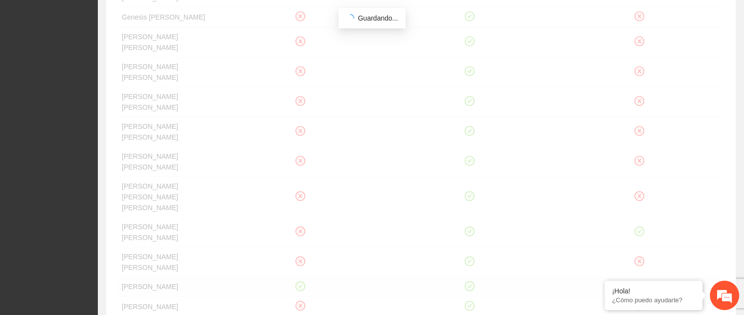
click at [302, 217] on div "Asistente [DATE] 10:00 [DATE] 10:01 [DATE] 10:00 [PERSON_NAME] [PERSON_NAME] [P…" at bounding box center [421, 8] width 606 height 656
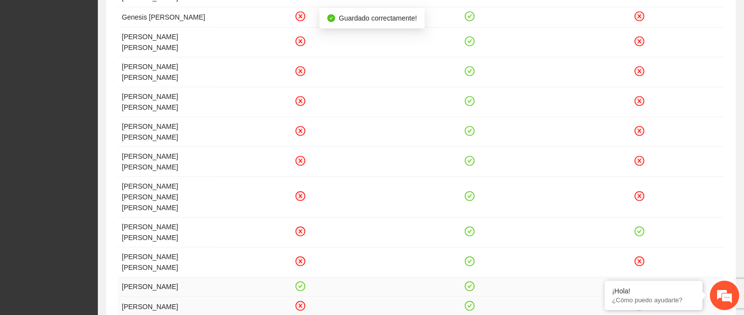
click at [301, 302] on icon "close-circle" at bounding box center [301, 306] width 8 height 8
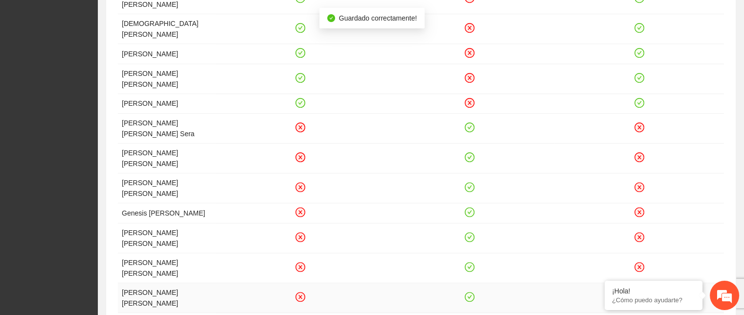
scroll to position [448, 0]
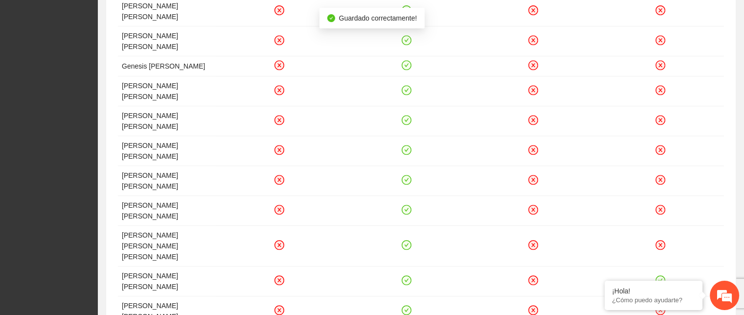
click at [281, 276] on icon "close-circle" at bounding box center [280, 280] width 8 height 8
click at [407, 276] on icon "check-circle" at bounding box center [406, 280] width 8 height 8
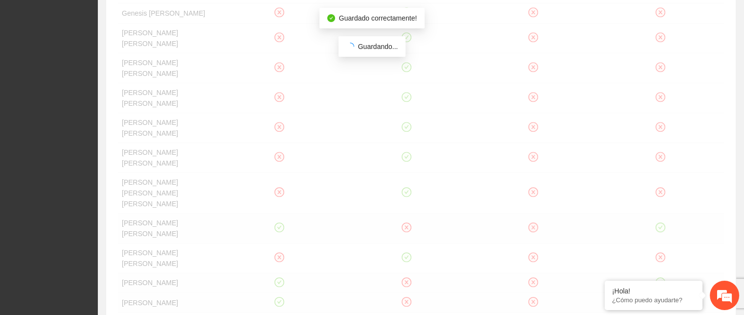
scroll to position [509, 0]
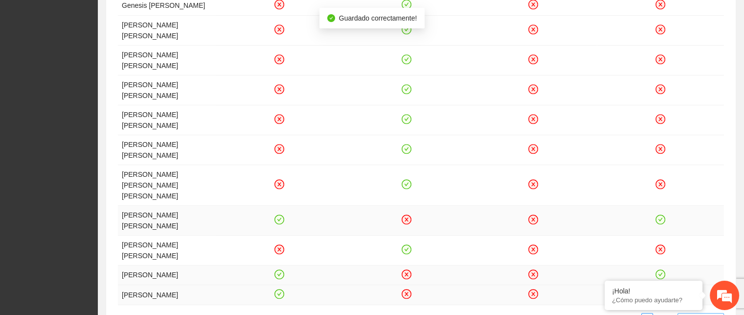
click at [708, 313] on span "50 / page" at bounding box center [701, 318] width 39 height 11
click at [659, 313] on link "2" at bounding box center [659, 318] width 11 height 11
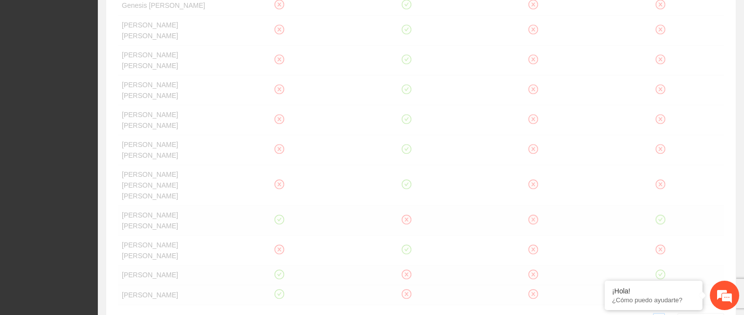
scroll to position [47, 0]
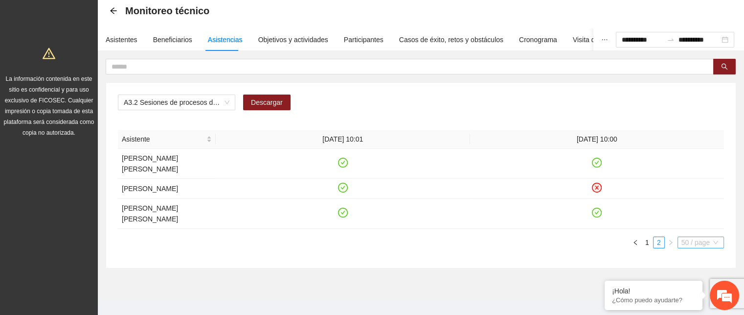
click at [715, 237] on span "50 / page" at bounding box center [701, 242] width 39 height 11
click at [605, 281] on em at bounding box center [605, 282] width 10 height 10
click at [716, 237] on span "50 / page" at bounding box center [701, 242] width 39 height 11
click at [697, 302] on div "100 / page" at bounding box center [701, 307] width 35 height 11
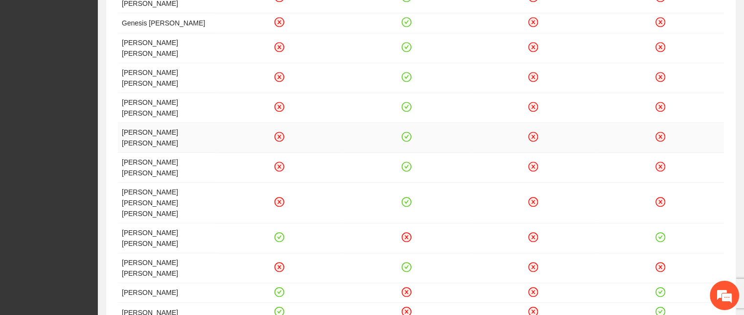
scroll to position [577, 0]
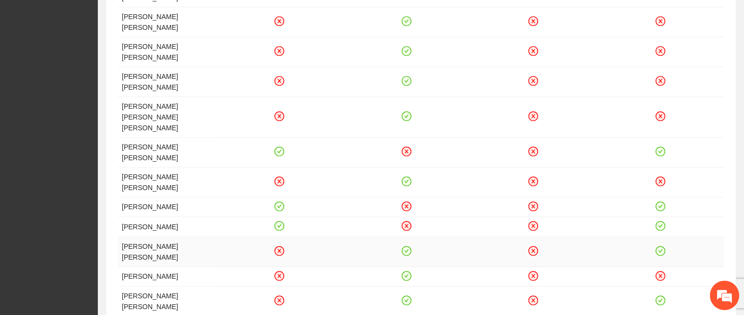
click at [277, 246] on icon "close-circle" at bounding box center [280, 250] width 8 height 8
click at [279, 296] on icon "close-circle" at bounding box center [280, 300] width 8 height 8
click at [408, 296] on icon "check-circle" at bounding box center [406, 300] width 8 height 8
click at [404, 246] on icon "check-circle" at bounding box center [406, 250] width 8 height 8
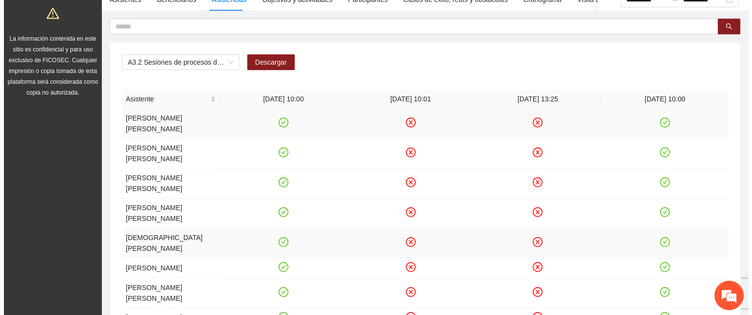
scroll to position [0, 0]
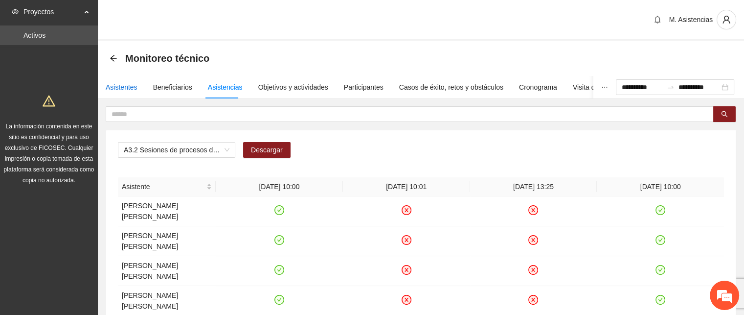
click at [127, 88] on div "Asistentes" at bounding box center [122, 87] width 32 height 11
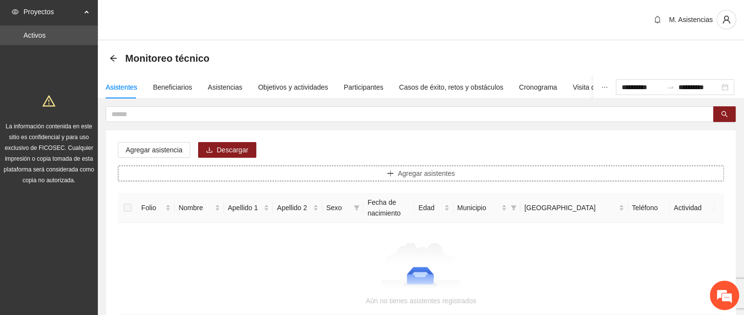
click at [442, 175] on span "Agregar asistentes" at bounding box center [426, 173] width 57 height 11
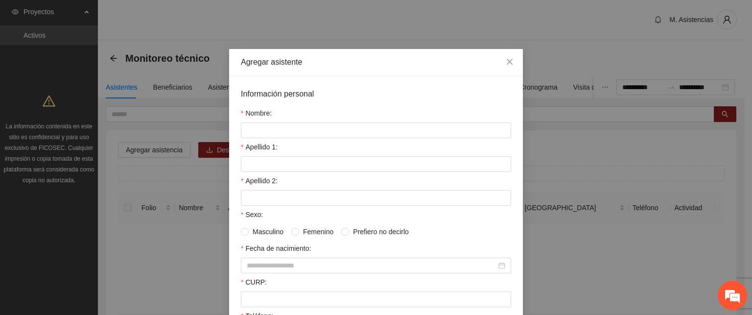
click at [377, 121] on div "Nombre:" at bounding box center [376, 115] width 270 height 15
click at [376, 123] on input "Nombre:" at bounding box center [376, 130] width 270 height 16
click at [351, 164] on input "Apellido 1:" at bounding box center [376, 164] width 270 height 16
click at [298, 133] on input "*********" at bounding box center [376, 130] width 270 height 16
type input "*********"
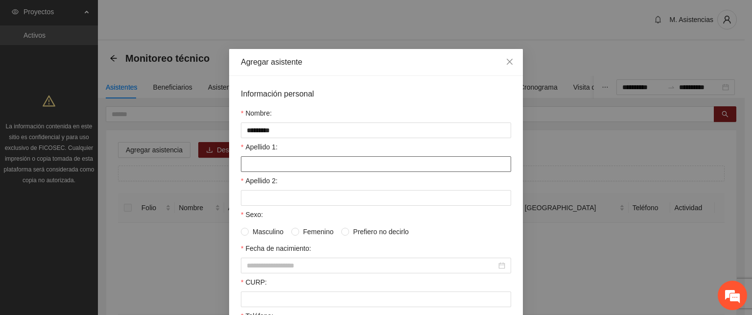
click at [280, 166] on input "Apellido 1:" at bounding box center [376, 164] width 270 height 16
type input "****"
click at [273, 195] on input "Apellido 2:" at bounding box center [376, 198] width 270 height 16
type input "*****"
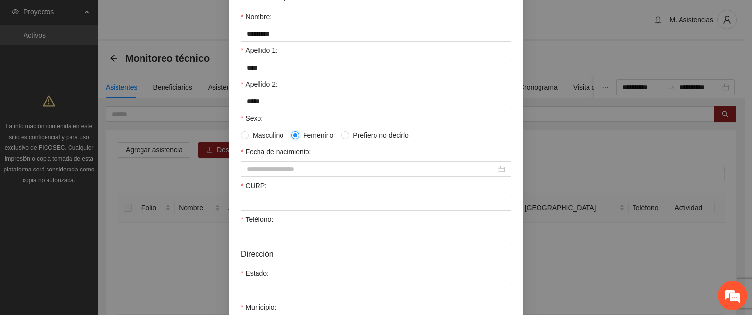
scroll to position [98, 0]
click at [292, 167] on input "Fecha de nacimiento:" at bounding box center [372, 167] width 250 height 11
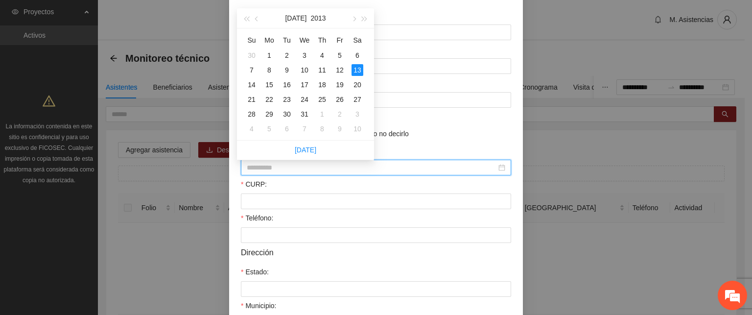
click at [355, 69] on div "13" at bounding box center [357, 70] width 12 height 12
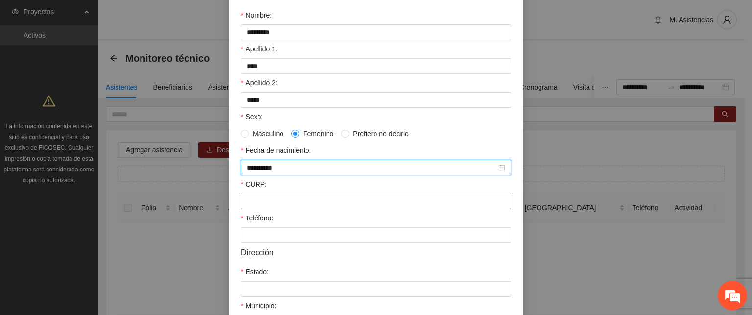
type input "**********"
click at [274, 201] on input "CURP:" at bounding box center [376, 201] width 270 height 16
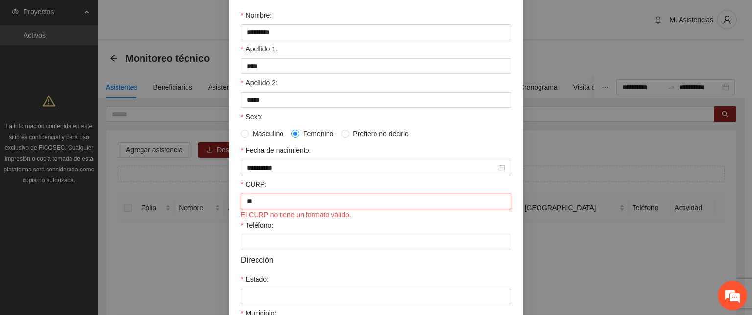
type input "*"
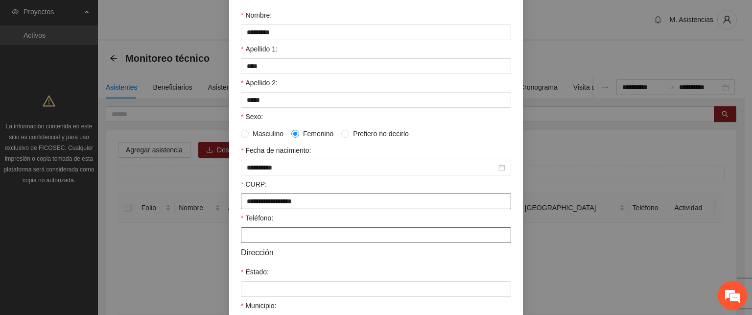
type input "**********"
click at [252, 234] on input "Teléfono:" at bounding box center [376, 235] width 270 height 16
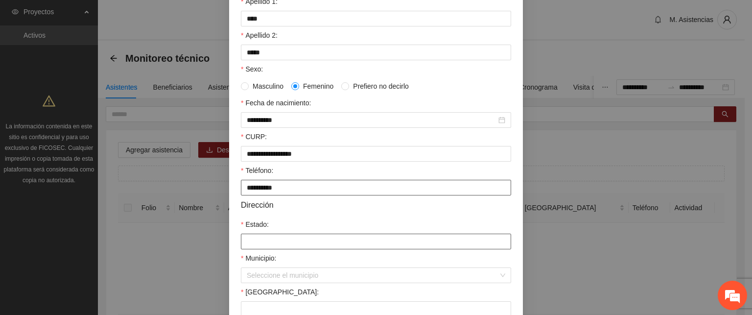
scroll to position [147, 0]
type input "**********"
click at [267, 242] on input "Estado:" at bounding box center [376, 240] width 270 height 16
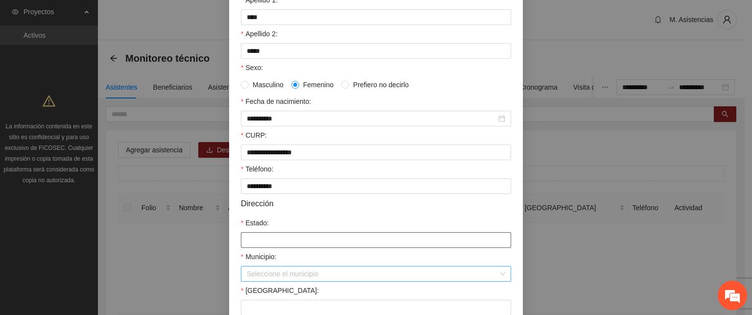
type input "*********"
click at [311, 276] on input "Municipio:" at bounding box center [373, 273] width 252 height 15
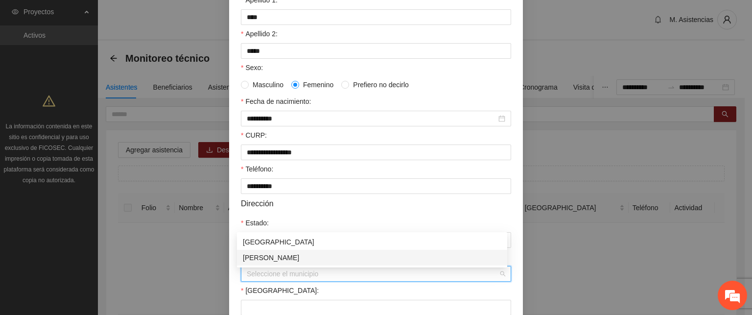
click at [292, 278] on input "Municipio:" at bounding box center [373, 273] width 252 height 15
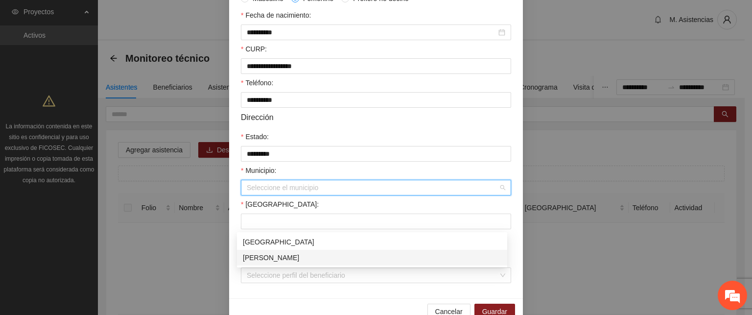
scroll to position [245, 0]
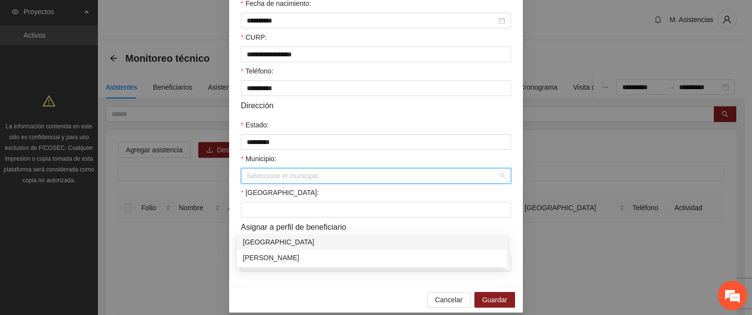
click at [335, 178] on input "Municipio:" at bounding box center [373, 175] width 252 height 15
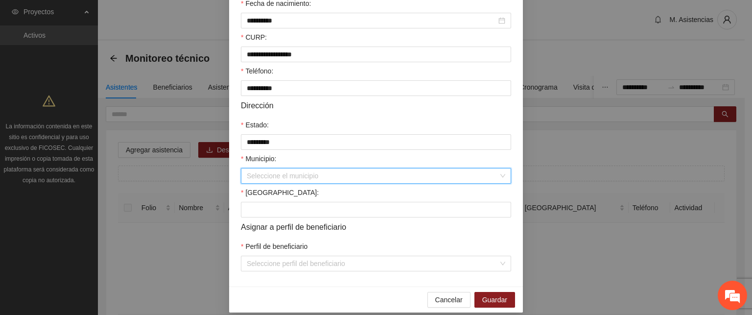
drag, startPoint x: 497, startPoint y: 179, endPoint x: 442, endPoint y: 187, distance: 55.4
click at [497, 179] on div "Seleccione el municipio" at bounding box center [376, 176] width 270 height 16
click at [499, 178] on div "Seleccione el municipio" at bounding box center [376, 176] width 270 height 16
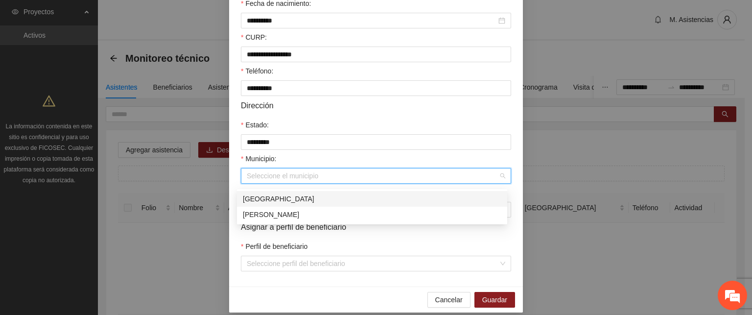
click at [260, 195] on div "[GEOGRAPHIC_DATA]" at bounding box center [372, 198] width 258 height 11
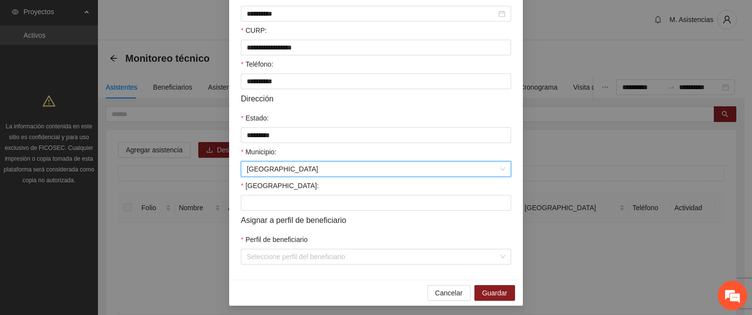
scroll to position [258, 0]
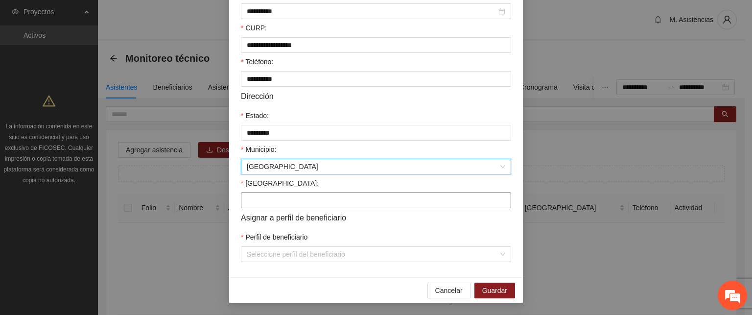
click at [273, 194] on input "Colonia:" at bounding box center [376, 200] width 270 height 16
type input "**********"
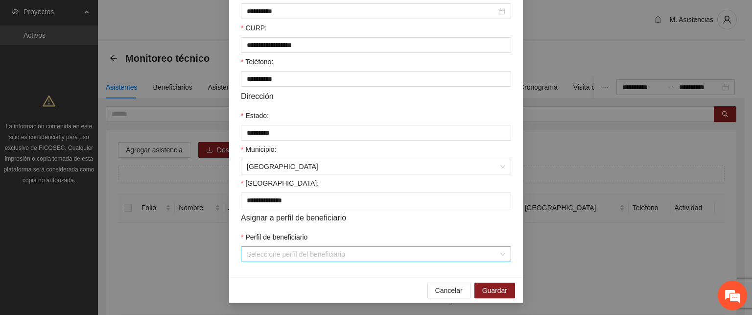
click at [293, 256] on input "Perfil de beneficiario" at bounding box center [373, 254] width 252 height 15
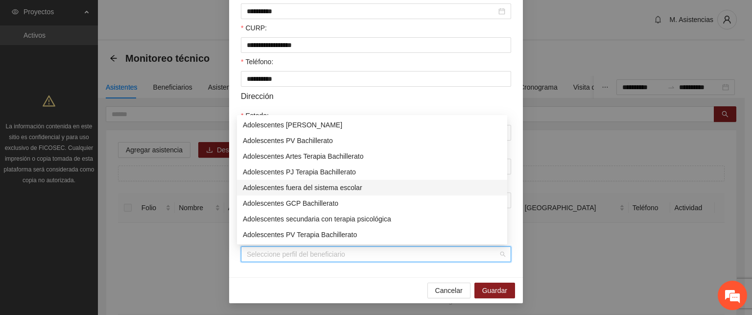
click at [309, 187] on div "Adolescentes fuera del sistema escolar" at bounding box center [372, 187] width 258 height 11
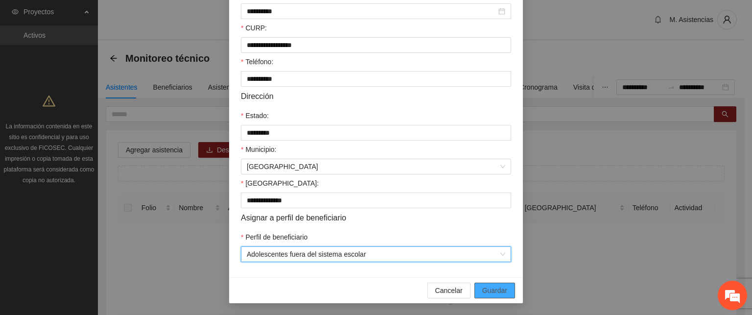
click at [496, 288] on span "Guardar" at bounding box center [494, 290] width 25 height 11
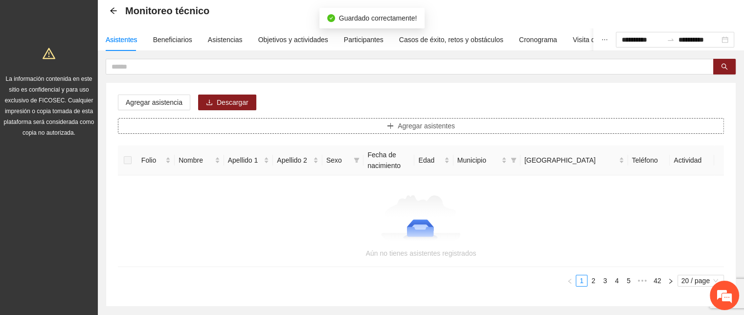
scroll to position [49, 0]
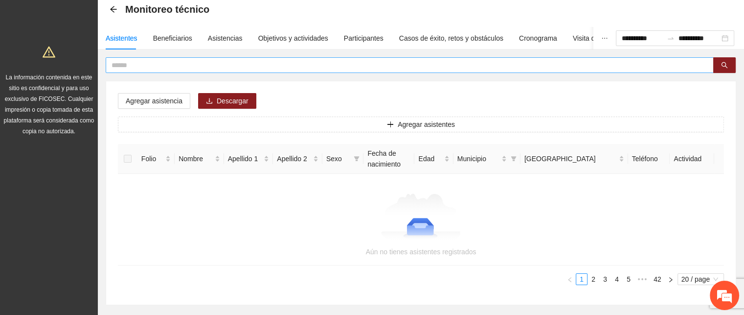
click at [272, 67] on input "text" at bounding box center [406, 65] width 589 height 11
click at [145, 65] on input "***" at bounding box center [406, 65] width 589 height 11
click at [121, 39] on div "Asistentes" at bounding box center [122, 38] width 32 height 11
click at [133, 67] on input "***" at bounding box center [406, 65] width 589 height 11
type input "*"
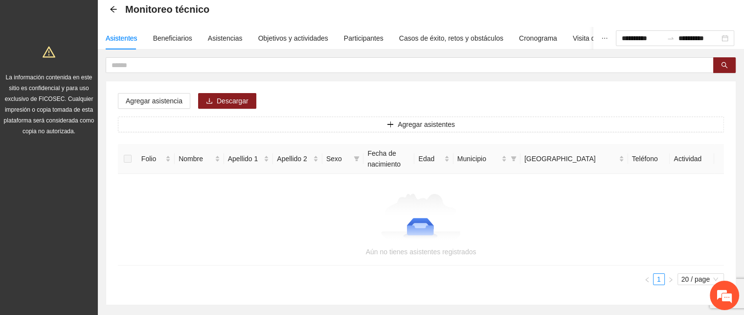
click at [126, 36] on div "Asistentes" at bounding box center [122, 38] width 32 height 11
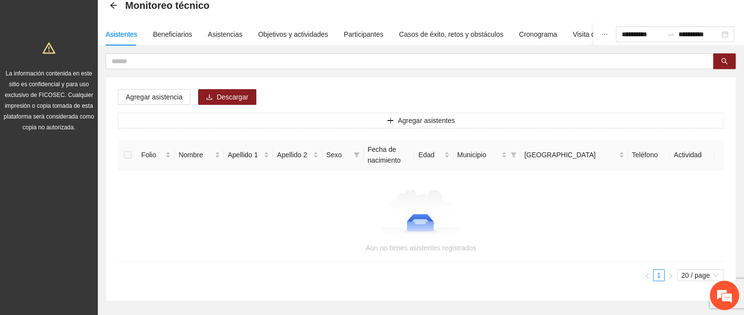
scroll to position [0, 0]
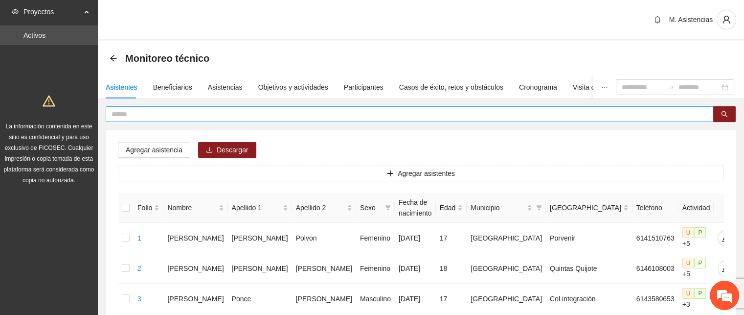
click at [129, 113] on input "text" at bounding box center [406, 114] width 589 height 11
type input "***"
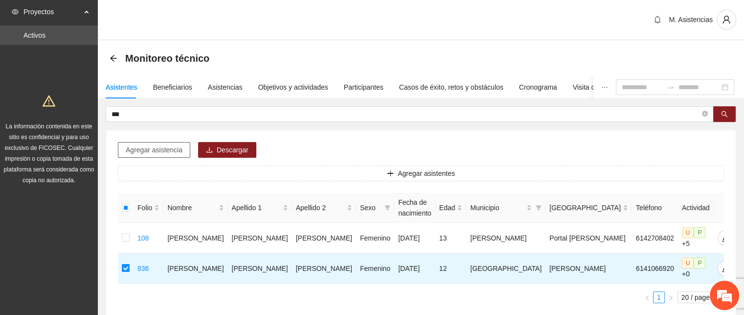
click at [159, 150] on span "Agregar asistencia" at bounding box center [154, 149] width 57 height 11
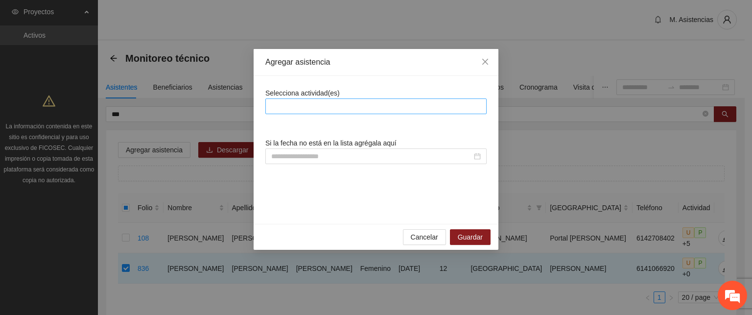
click at [308, 107] on div at bounding box center [376, 106] width 216 height 12
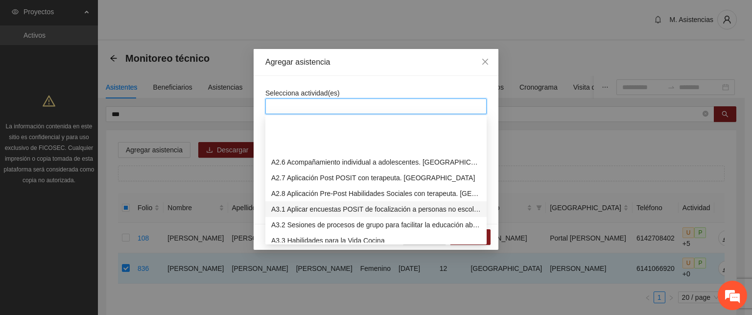
scroll to position [294, 0]
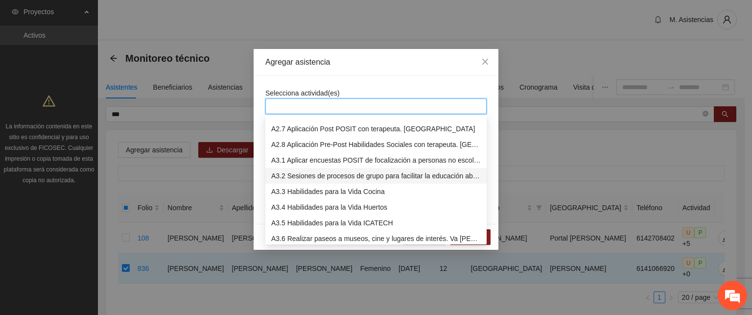
click at [333, 175] on div "A3.2 Sesiones de procesos de grupo para facilitar la educación abierta" at bounding box center [375, 175] width 209 height 11
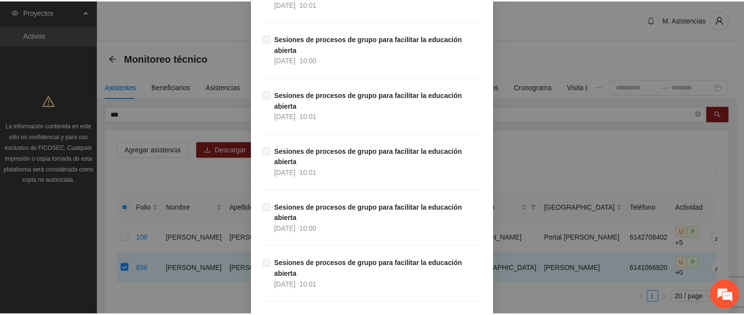
scroll to position [5941, 0]
